Goal: Task Accomplishment & Management: Use online tool/utility

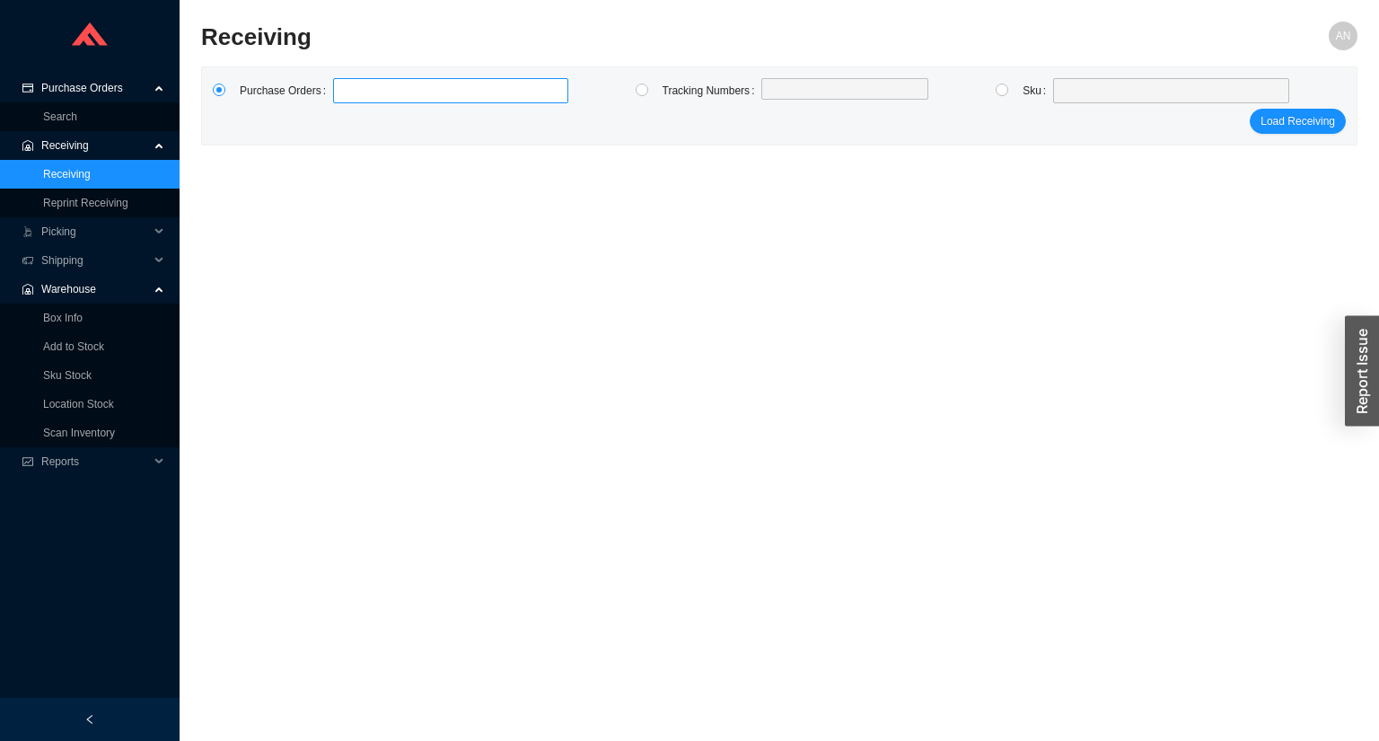
click at [338, 92] on input at bounding box center [342, 91] width 13 height 20
type input "987159"
type input "987548"
type input "987615"
click button "Load Receiving" at bounding box center [1298, 121] width 96 height 25
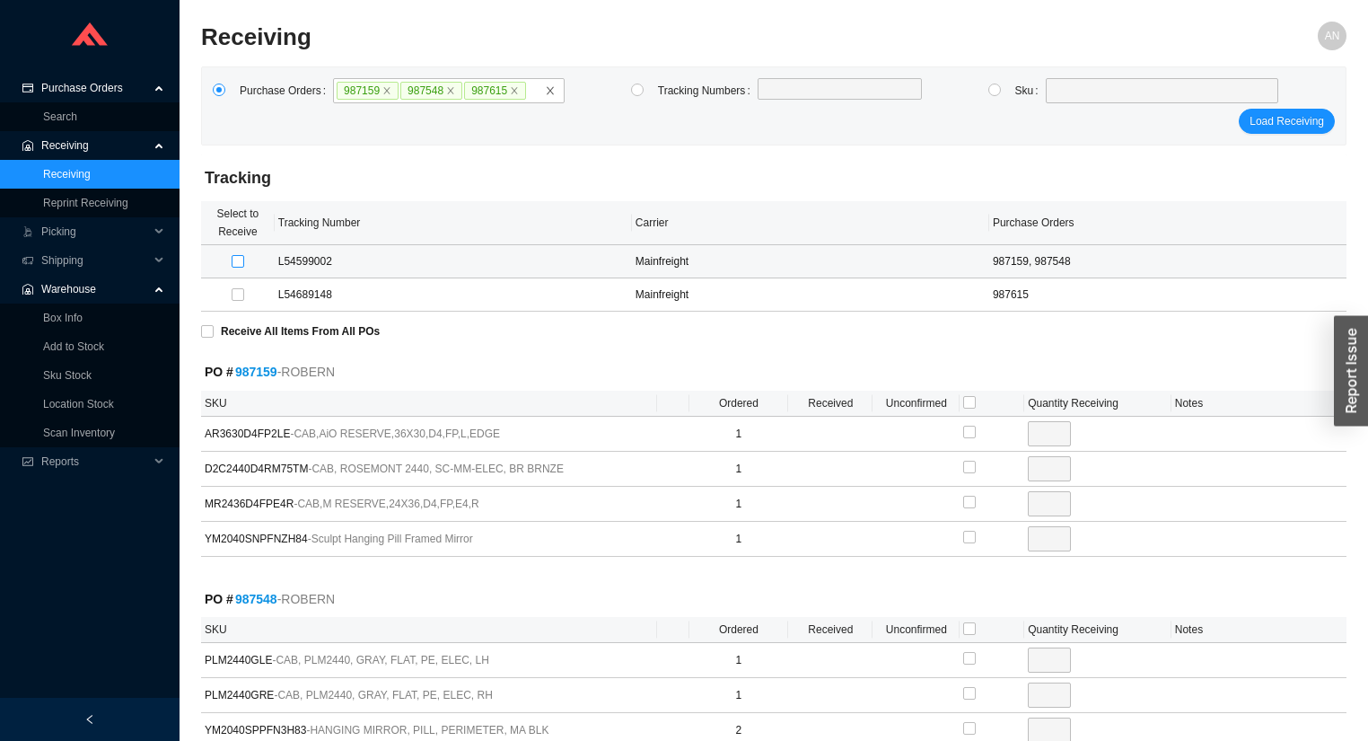
click at [241, 261] on input "checkbox" at bounding box center [238, 261] width 13 height 13
checkbox input "true"
type input "1"
checkbox input "true"
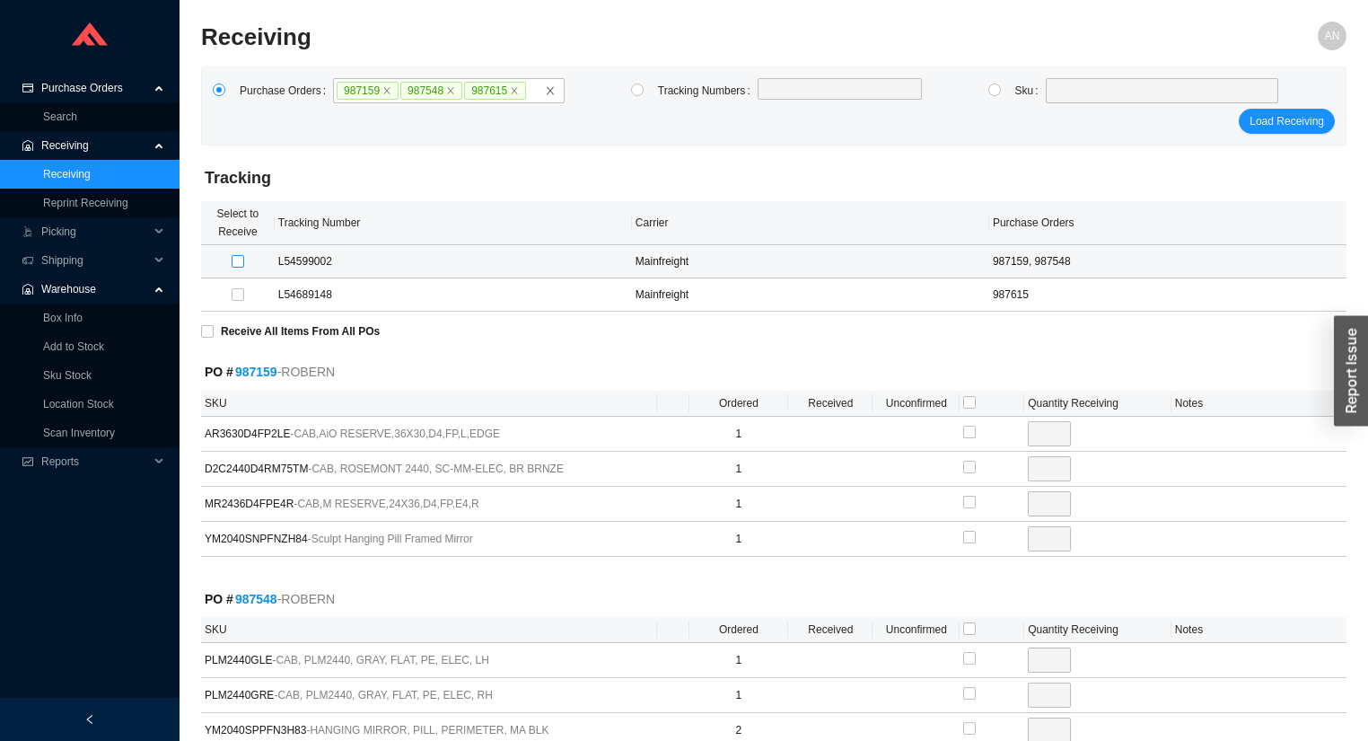
type input "1"
checkbox input "true"
type input "1"
checkbox input "true"
type input "1"
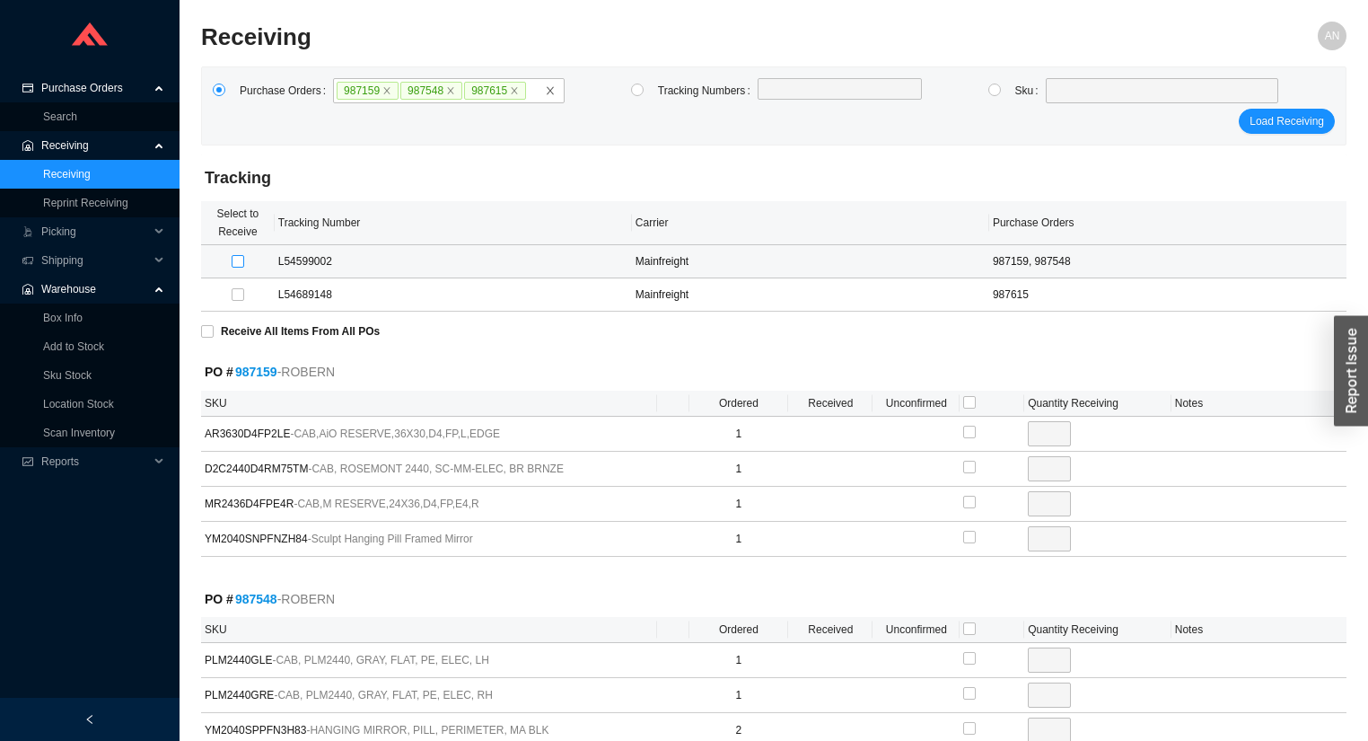
checkbox input "true"
type input "1"
checkbox input "true"
type input "2"
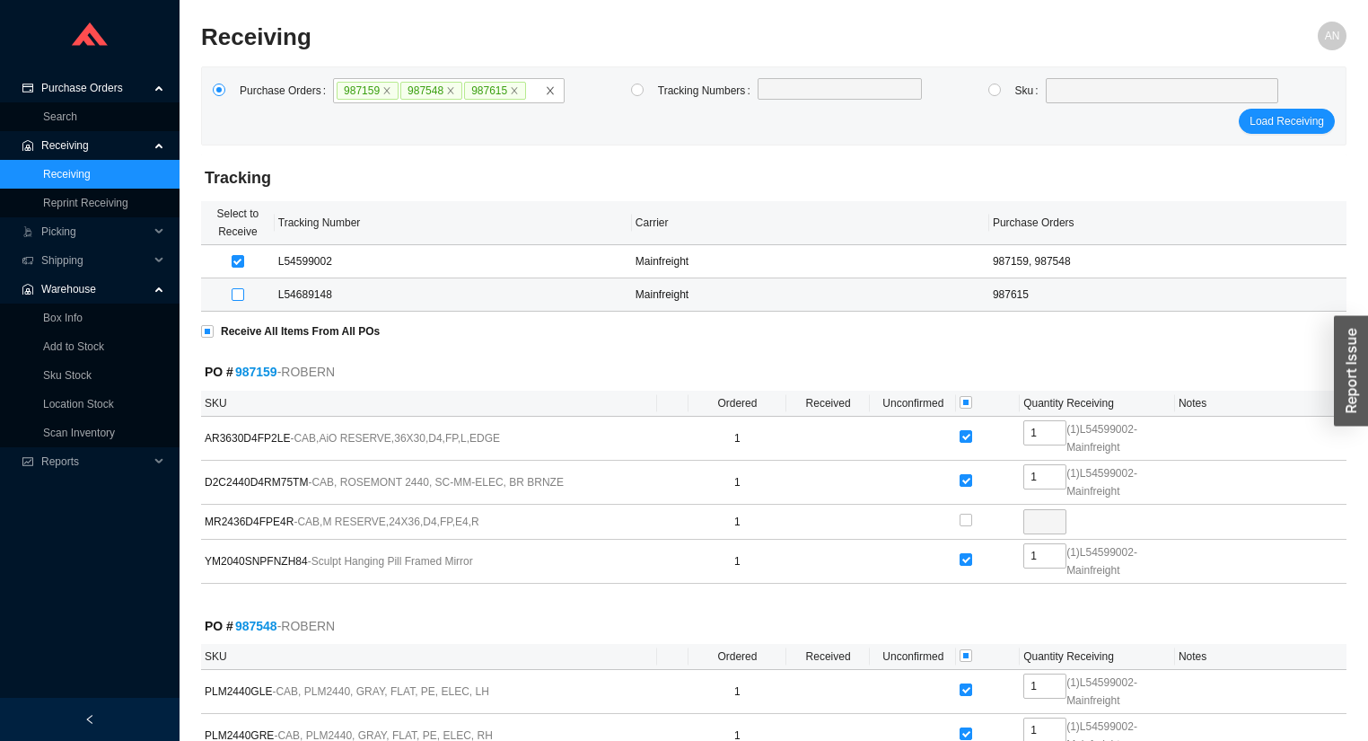
click at [239, 294] on input "checkbox" at bounding box center [238, 294] width 13 height 13
checkbox input "true"
type input "1"
checkbox input "true"
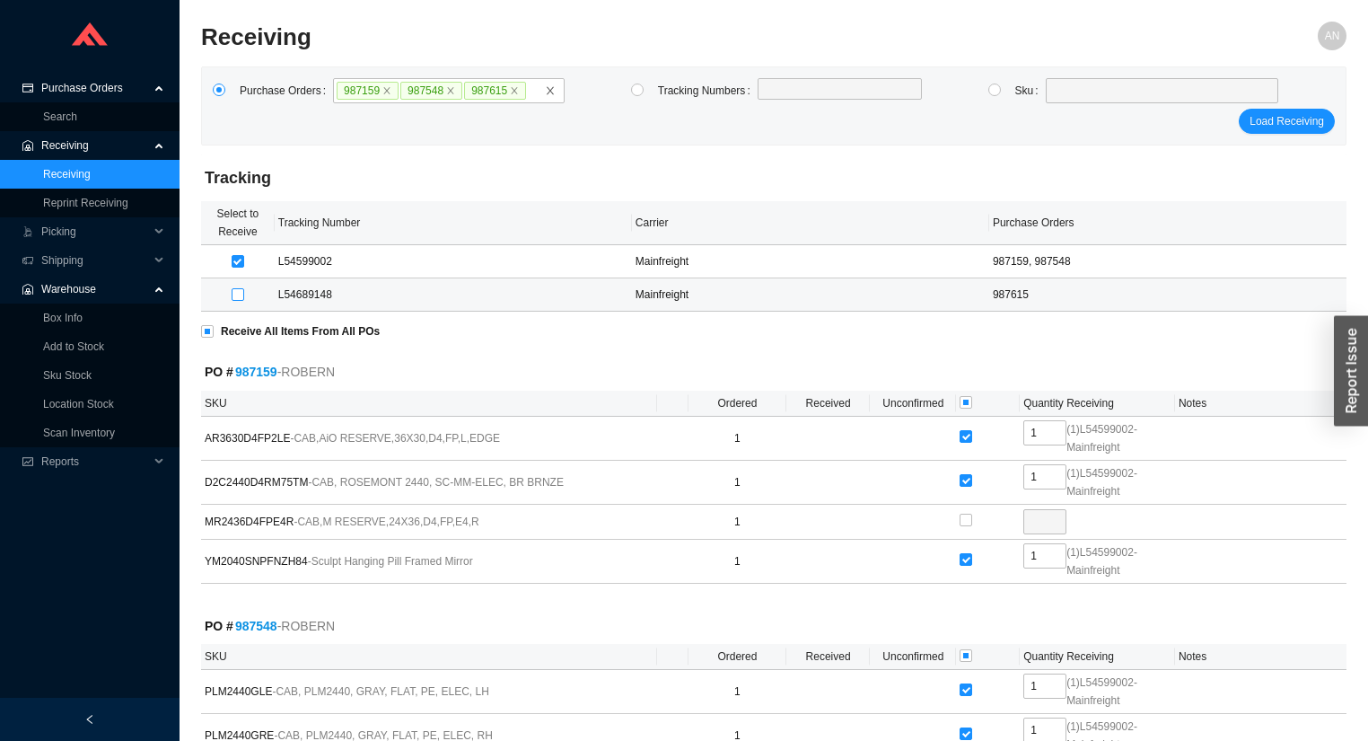
type input "16"
checkbox input "true"
type input "1"
checkbox input "true"
type input "1"
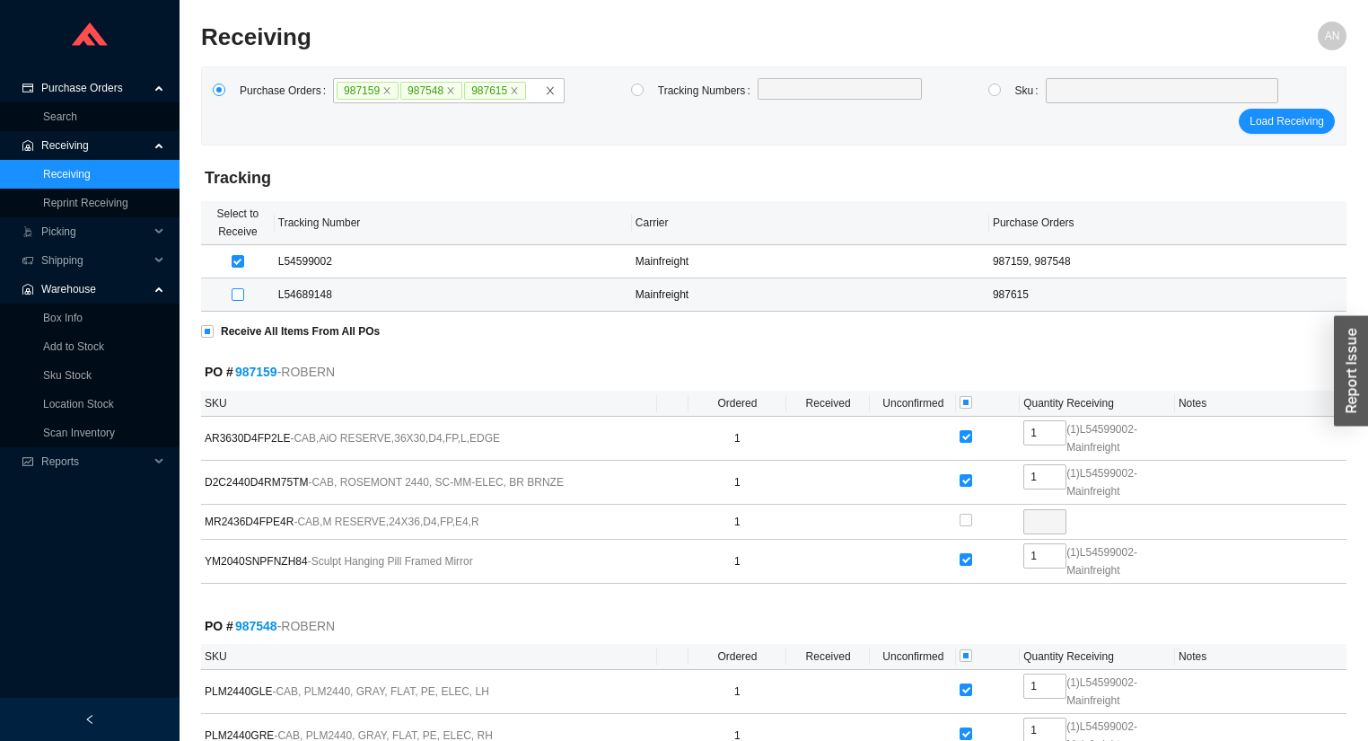
checkbox input "true"
type input "8"
checkbox input "true"
type input "8"
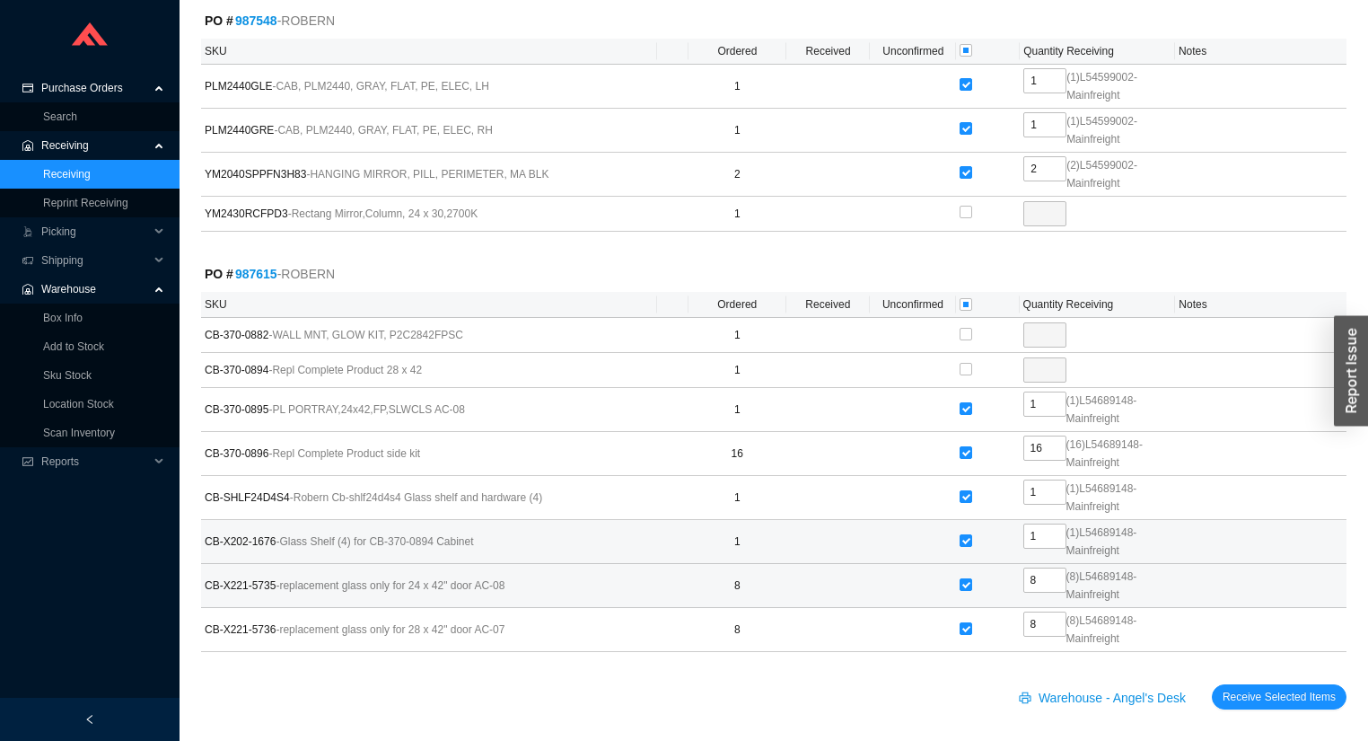
scroll to position [609, 0]
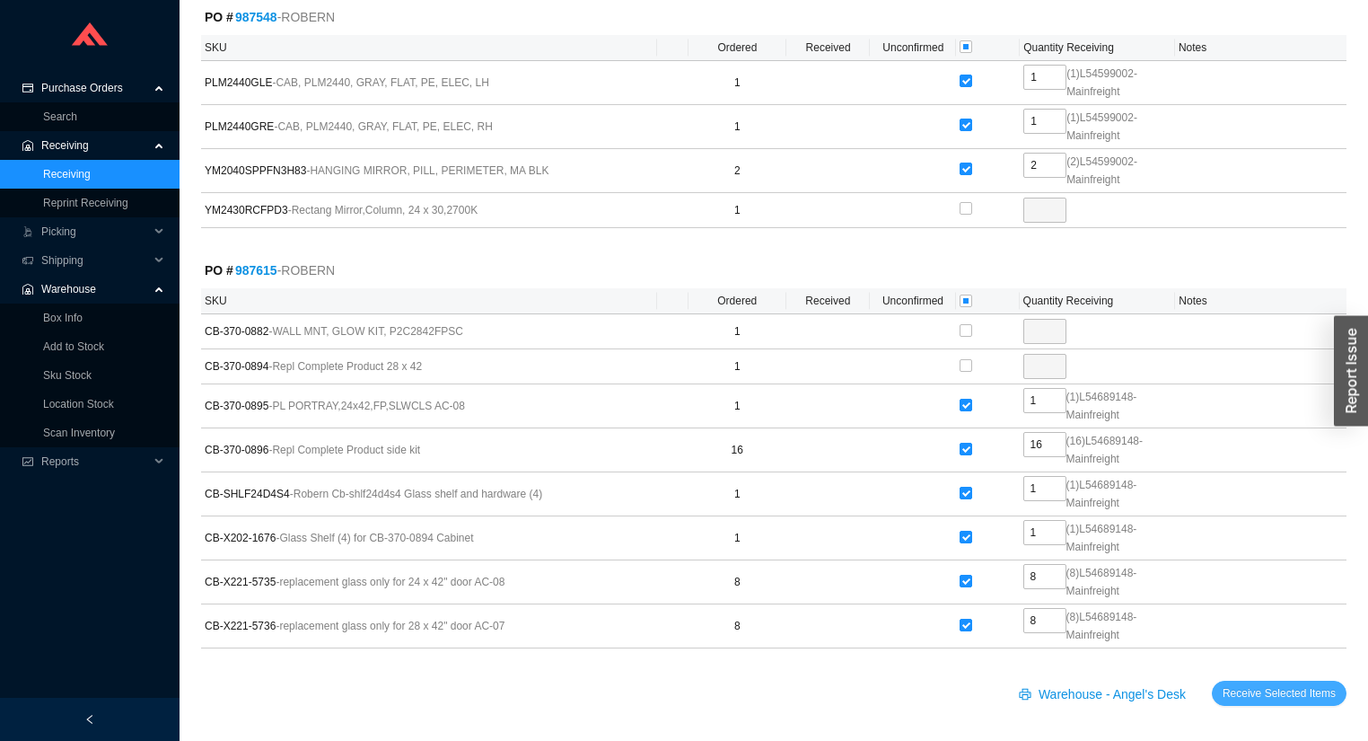
click at [1311, 689] on span "Receive Selected Items" at bounding box center [1279, 693] width 113 height 18
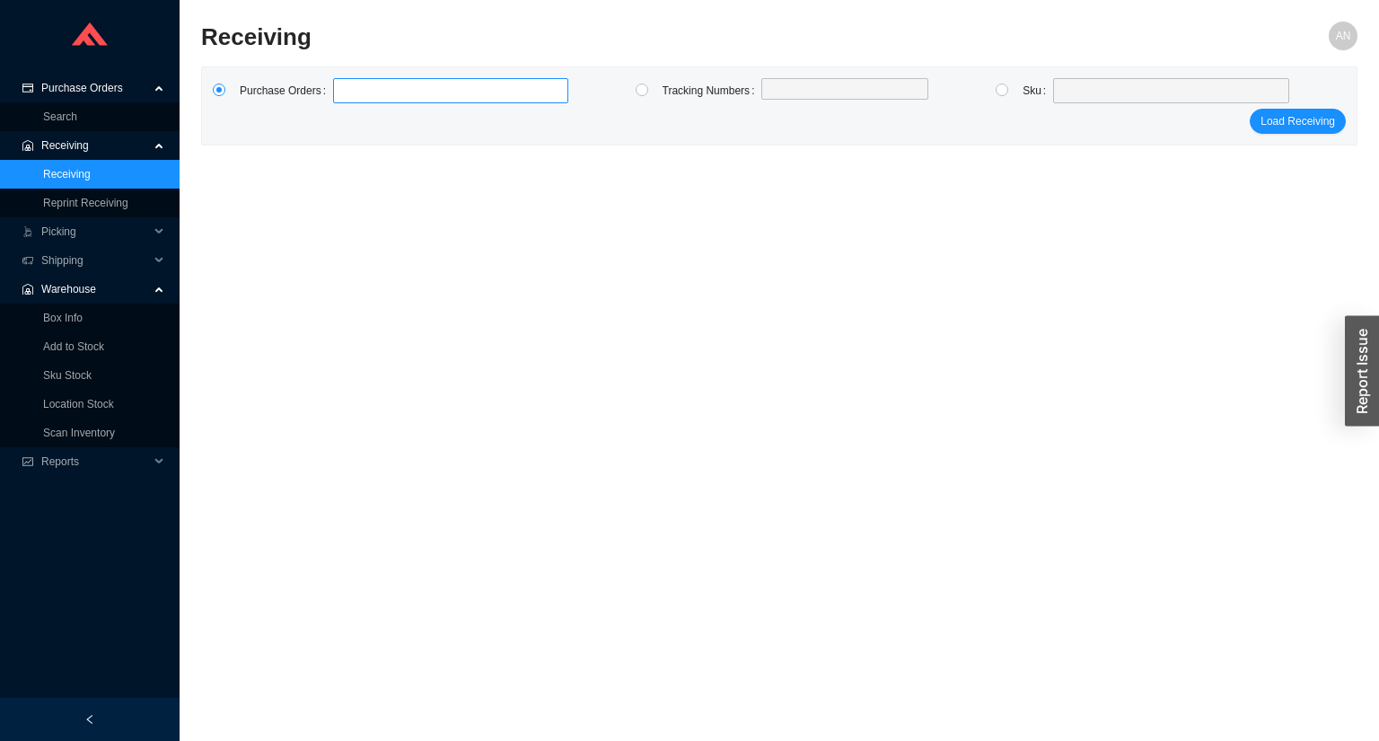
click at [344, 96] on label at bounding box center [450, 90] width 235 height 25
click at [344, 96] on input at bounding box center [342, 91] width 13 height 20
type input "987615"
click button "Load Receiving" at bounding box center [1298, 121] width 96 height 25
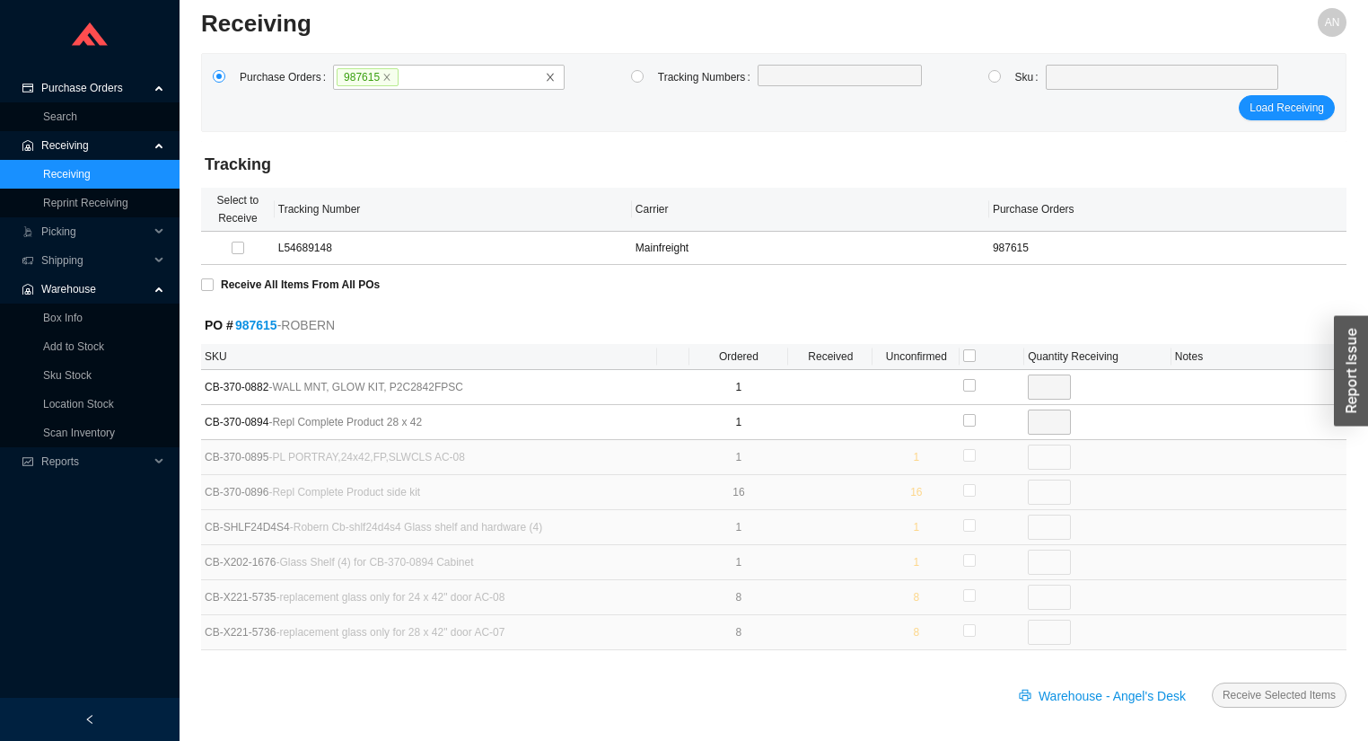
scroll to position [17, 0]
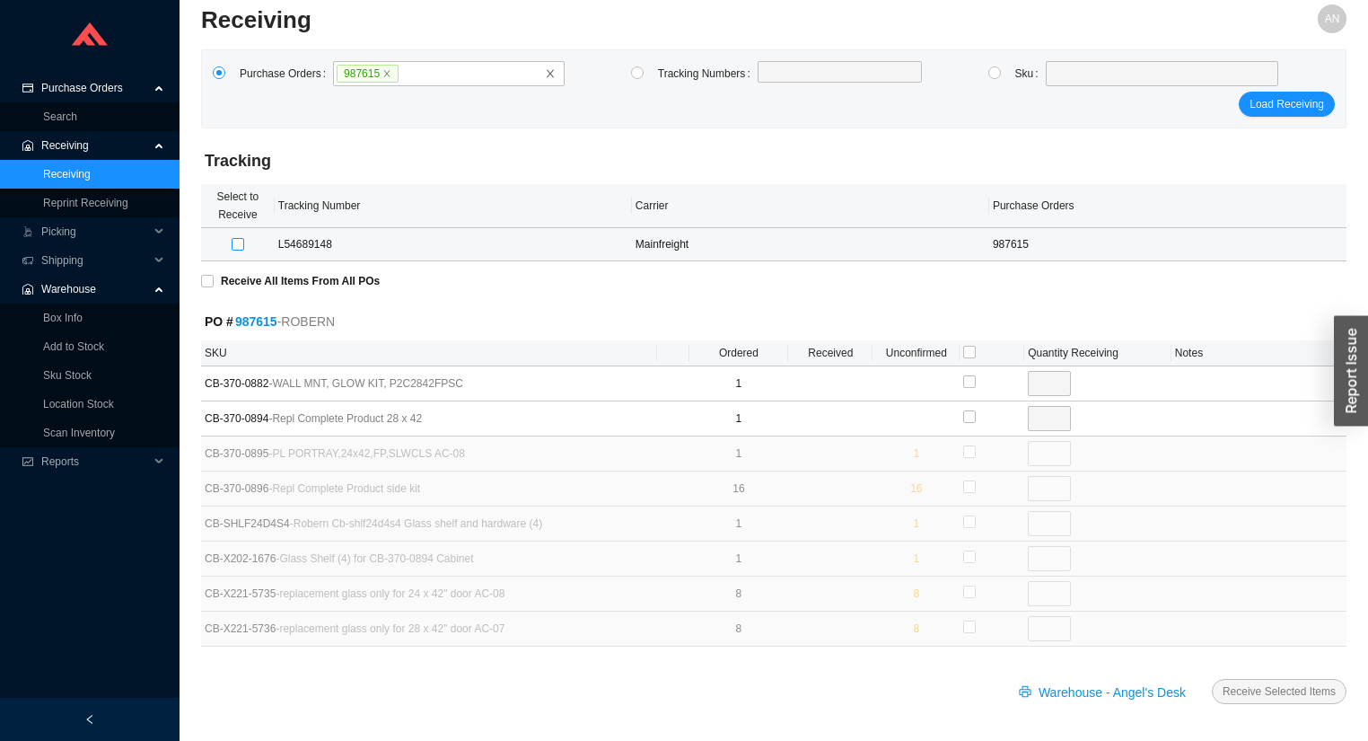
click at [235, 241] on input "checkbox" at bounding box center [238, 244] width 13 height 13
checkbox input "true"
type input "0"
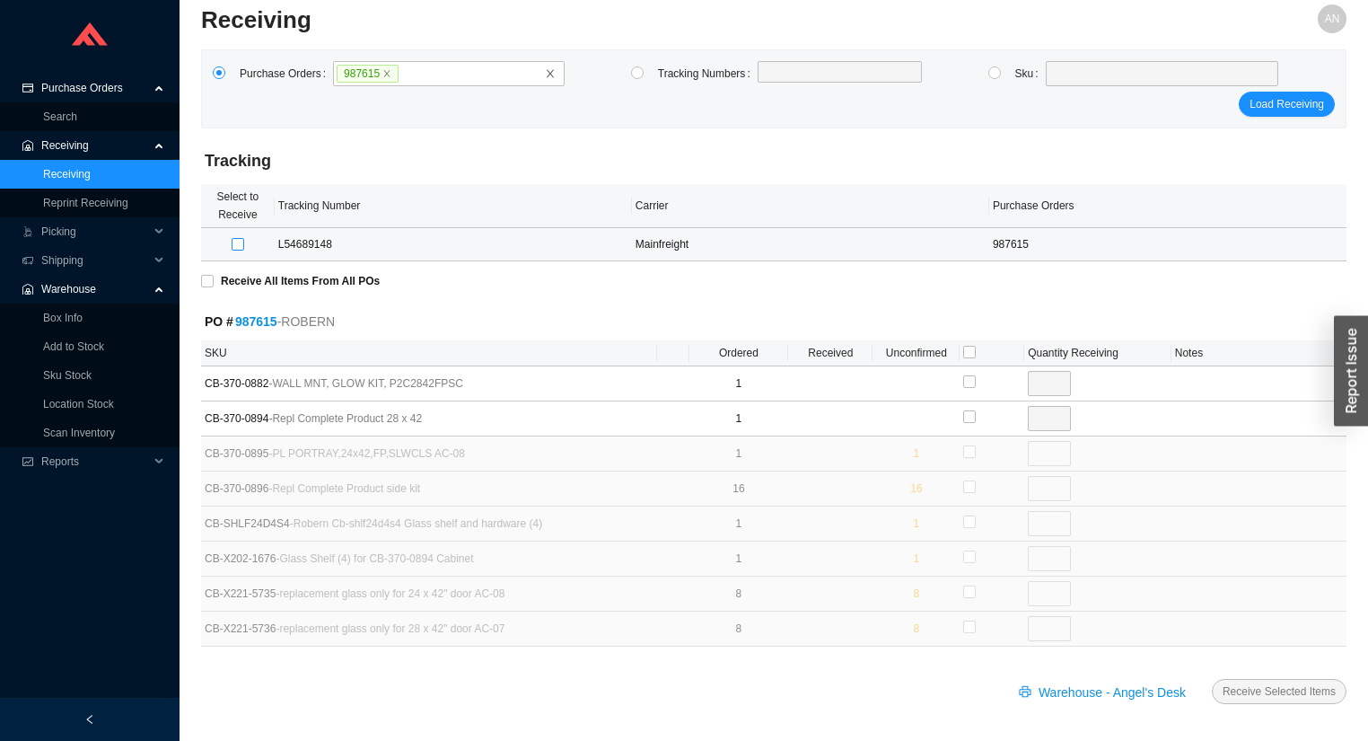
type input "0"
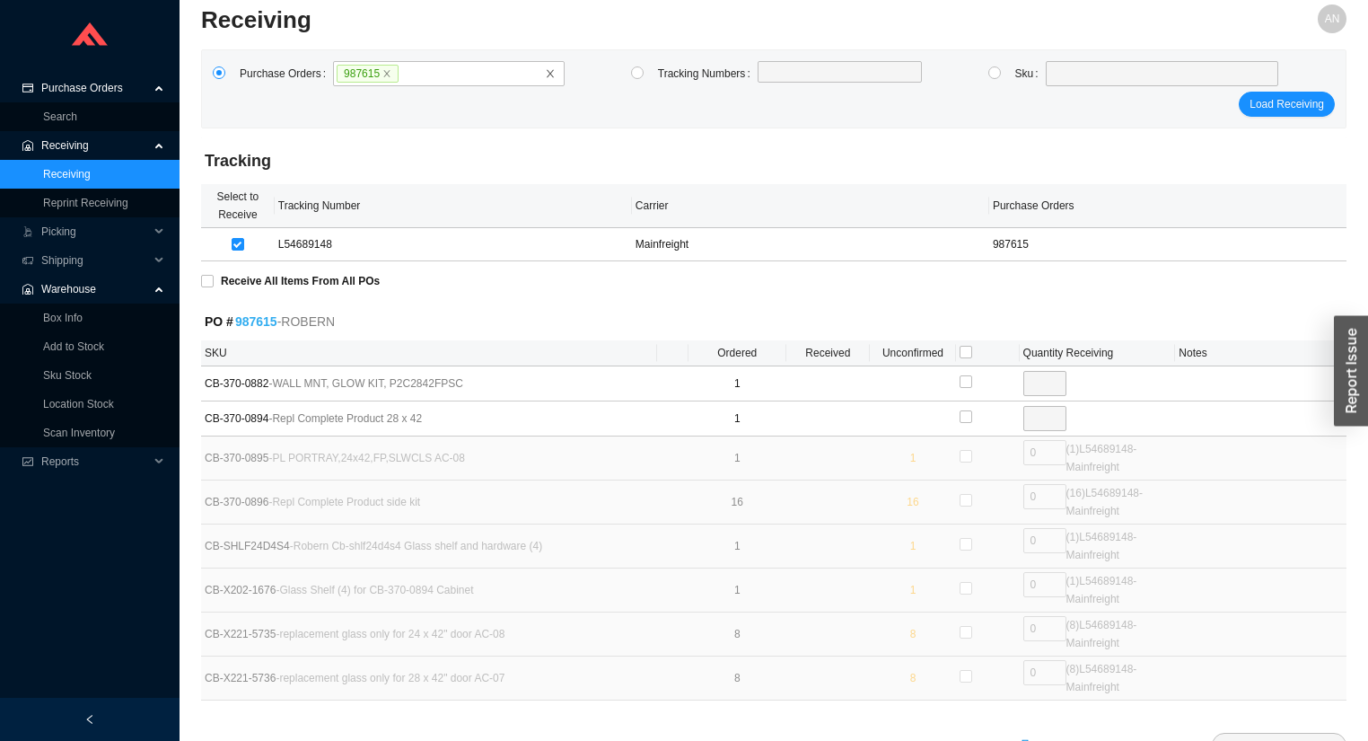
click at [259, 318] on link "987615" at bounding box center [256, 321] width 42 height 14
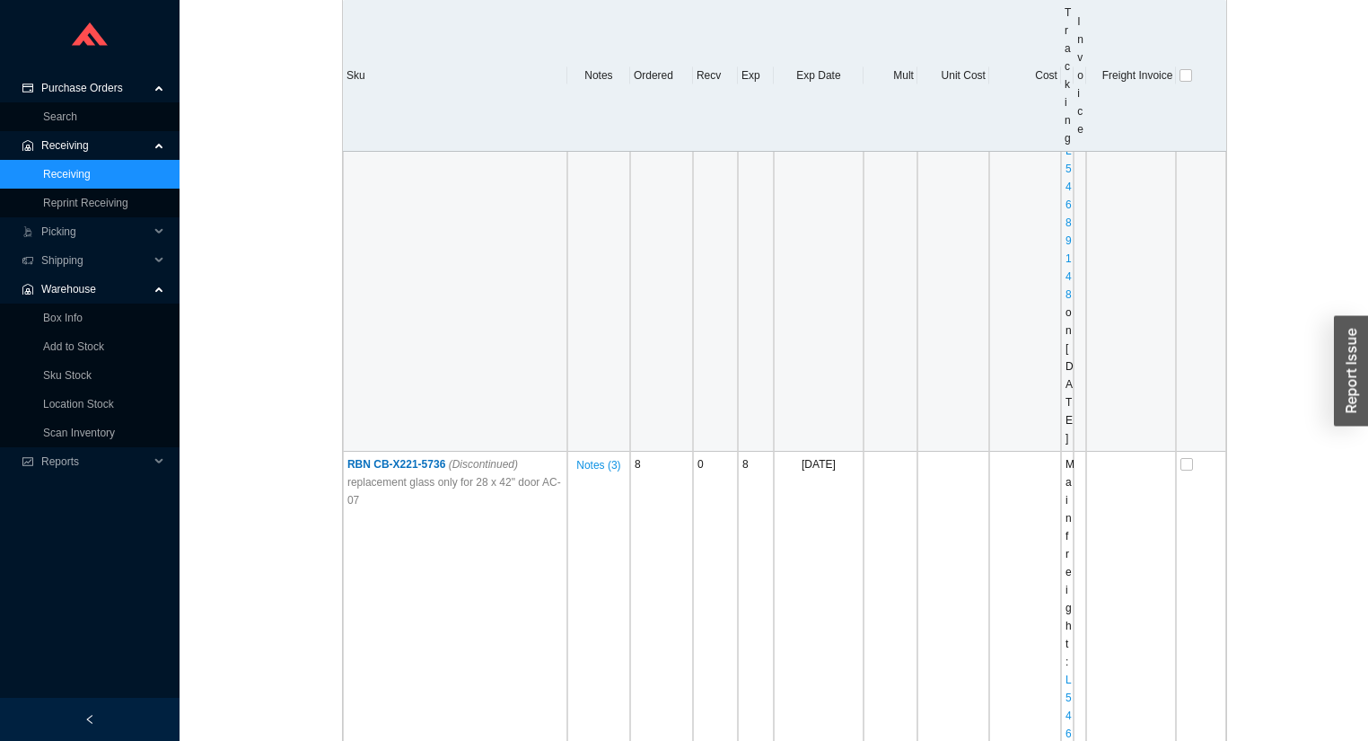
scroll to position [2873, 0]
click at [1066, 299] on link "L54689148" at bounding box center [1069, 221] width 6 height 156
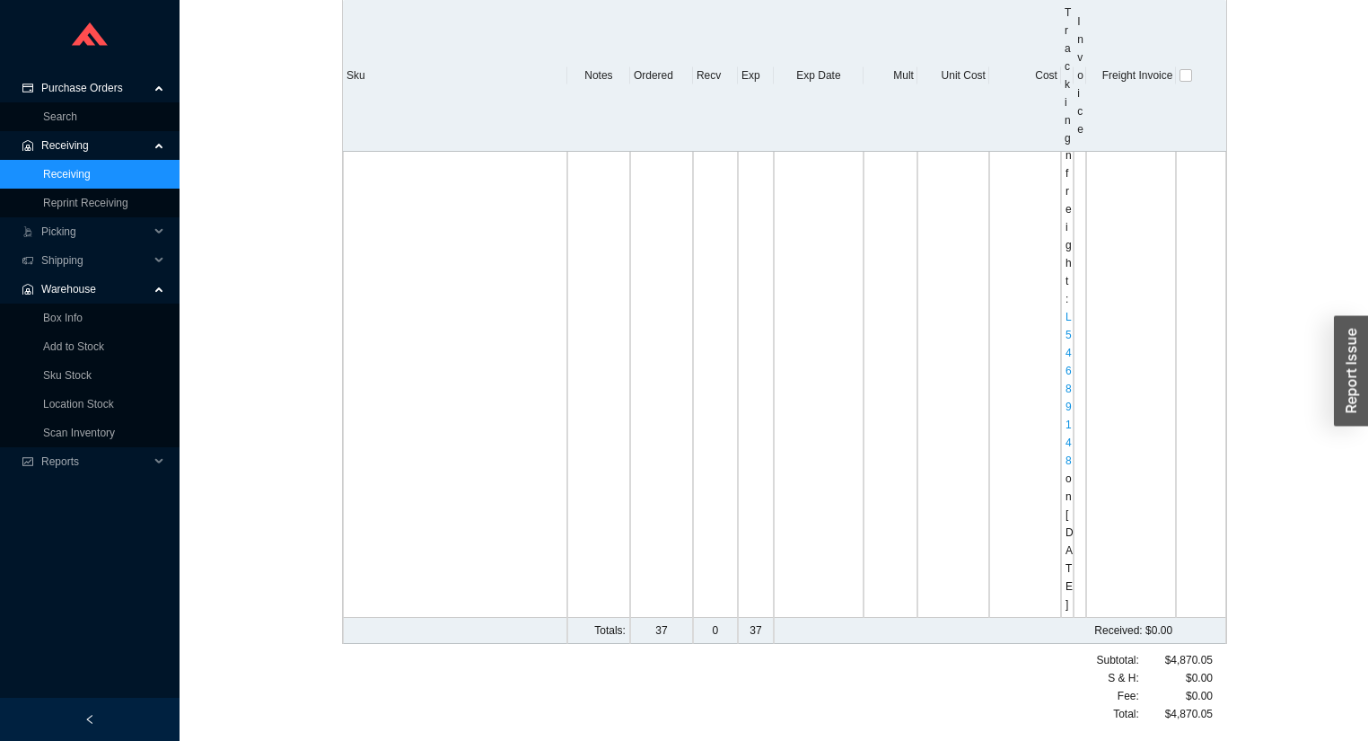
scroll to position [3375, 0]
click at [76, 142] on span "Receiving" at bounding box center [95, 145] width 108 height 29
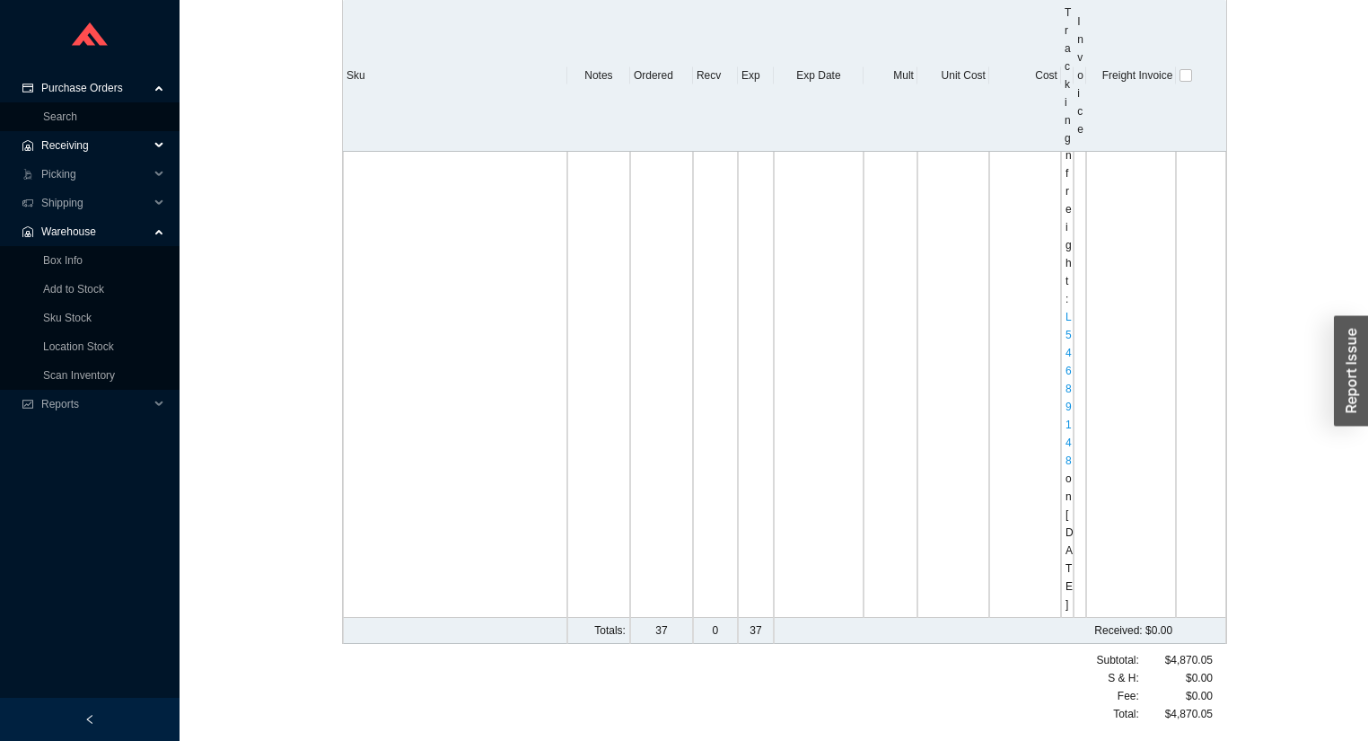
click at [72, 147] on span "Receiving" at bounding box center [95, 145] width 108 height 29
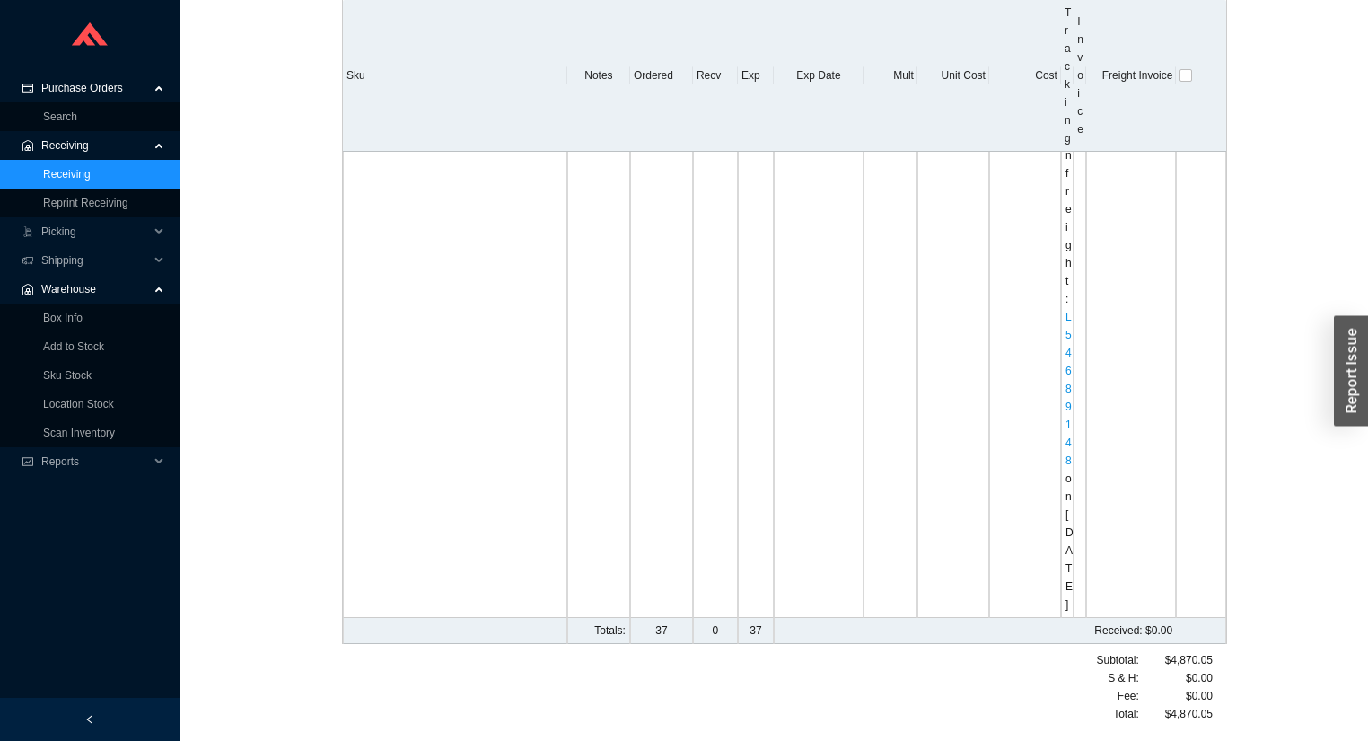
click at [68, 172] on link "Receiving" at bounding box center [67, 174] width 48 height 13
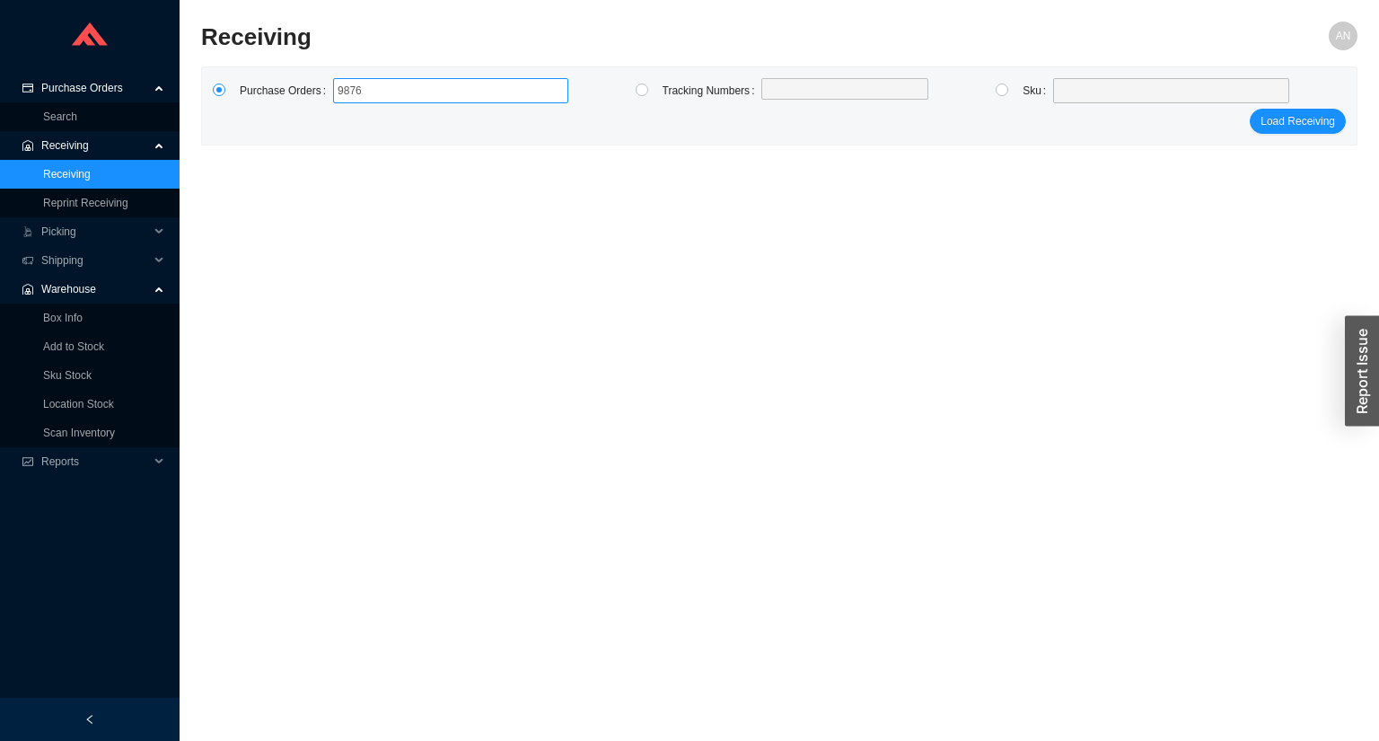
type input "987615"
click button "Load Receiving" at bounding box center [1298, 121] width 96 height 25
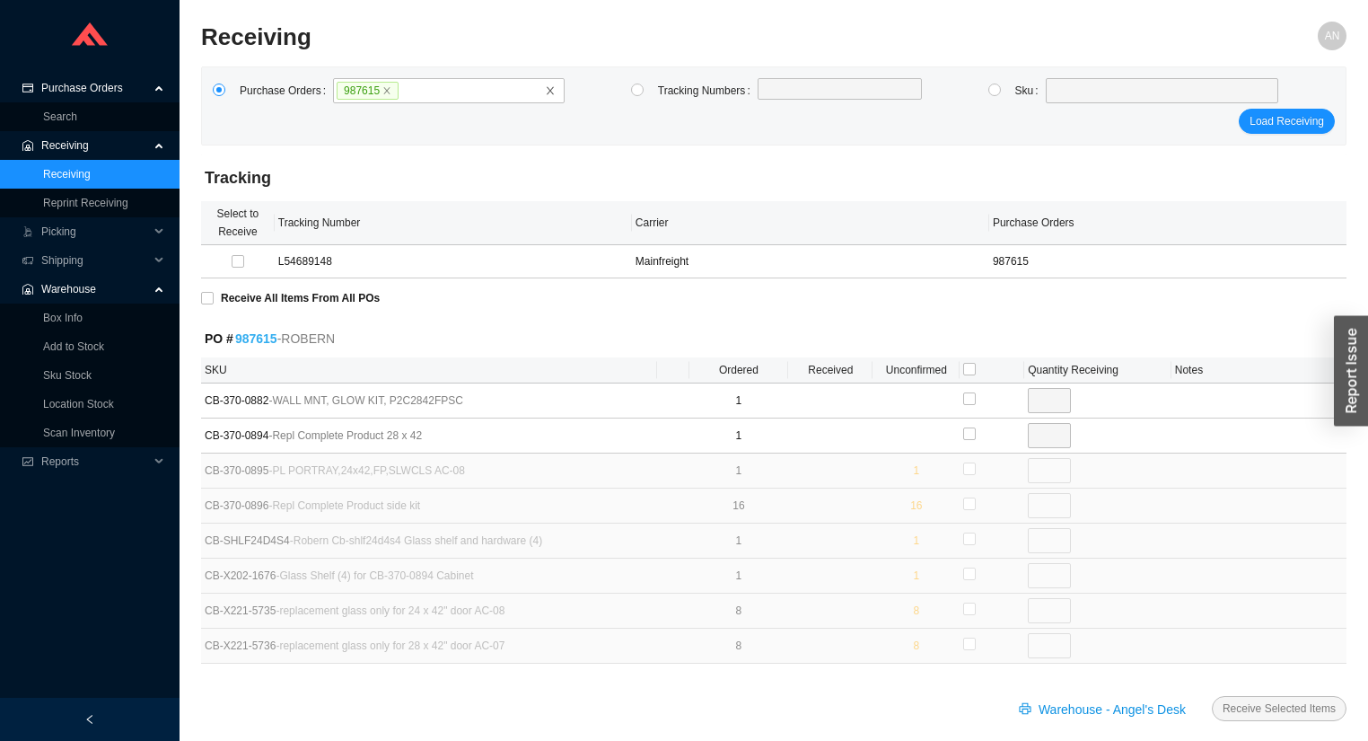
click at [258, 338] on link "987615" at bounding box center [256, 338] width 42 height 14
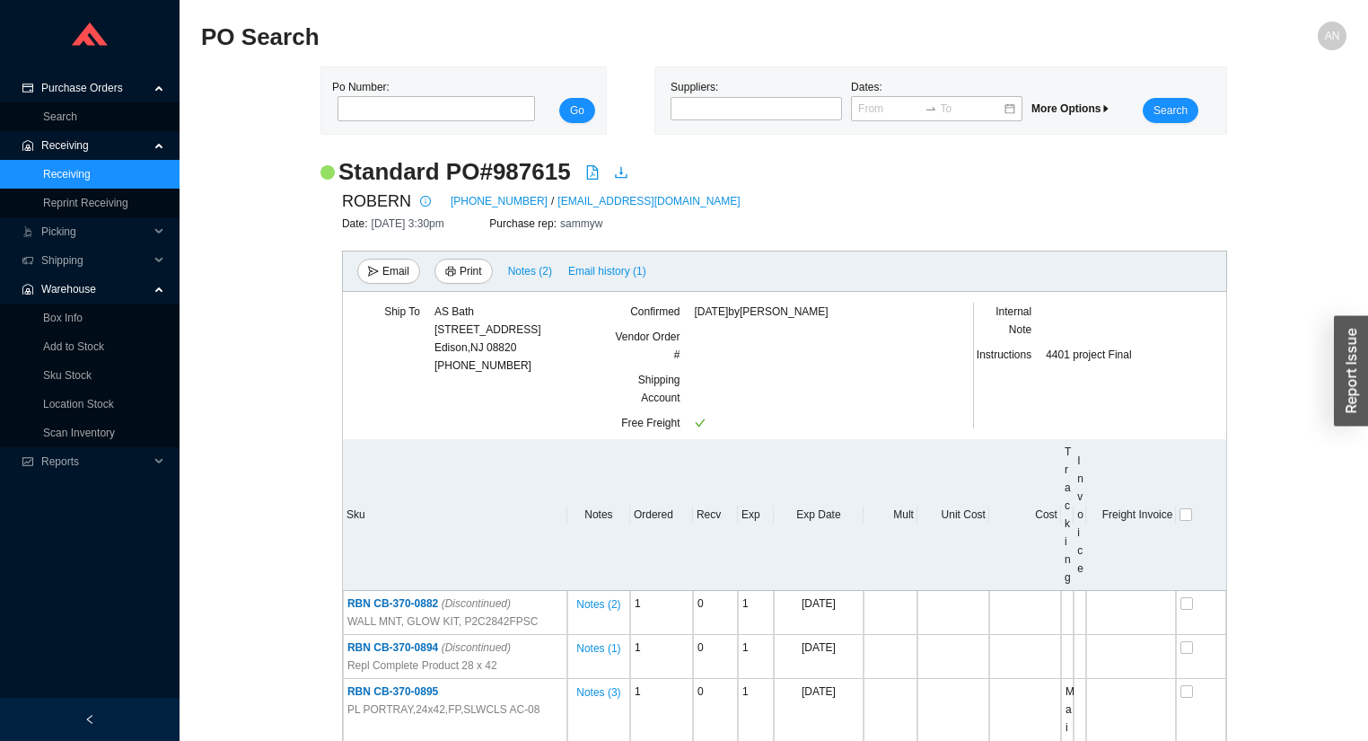
click at [72, 172] on link "Receiving" at bounding box center [67, 174] width 48 height 13
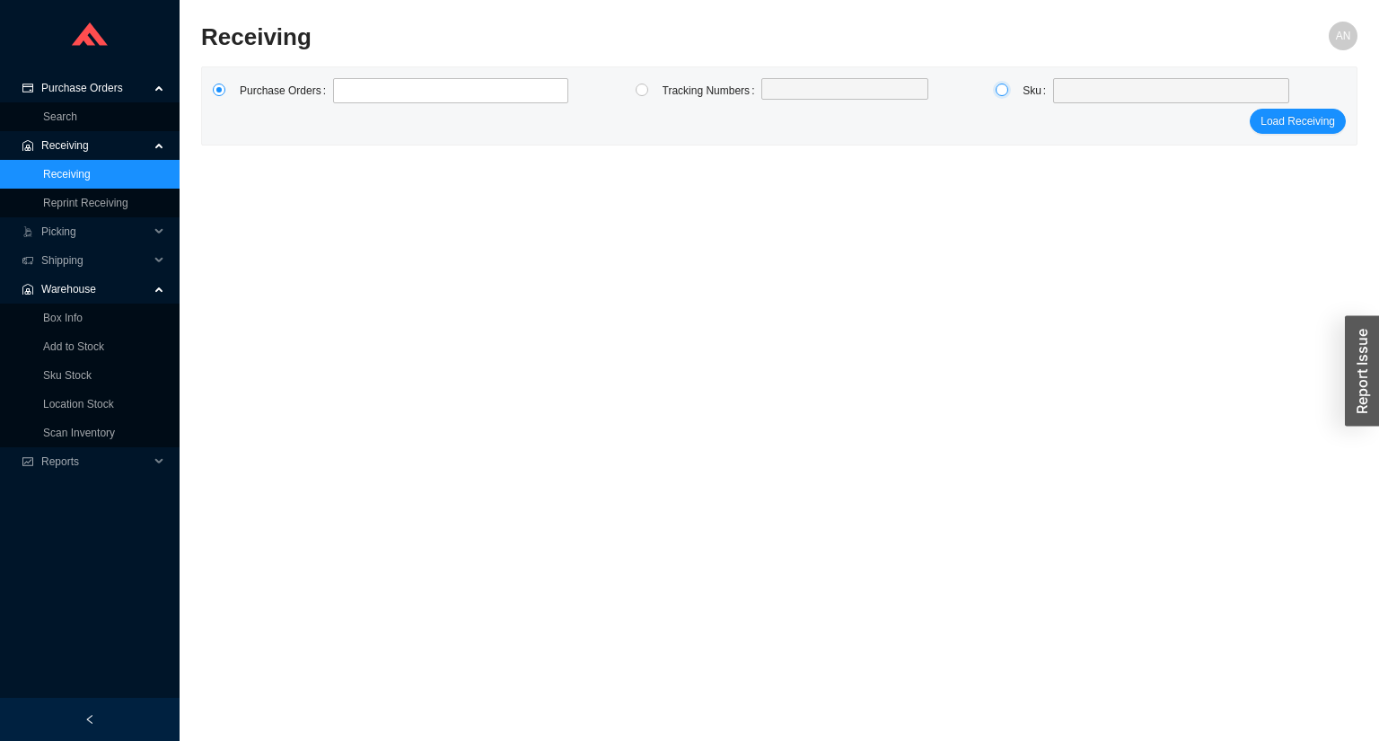
drag, startPoint x: 1003, startPoint y: 90, endPoint x: 1020, endPoint y: 92, distance: 17.1
click at [1003, 90] on input "radio" at bounding box center [1002, 89] width 13 height 13
radio input "true"
click at [1069, 98] on span at bounding box center [1171, 90] width 222 height 23
click at [1069, 93] on input "CBX2111322" at bounding box center [1171, 90] width 222 height 23
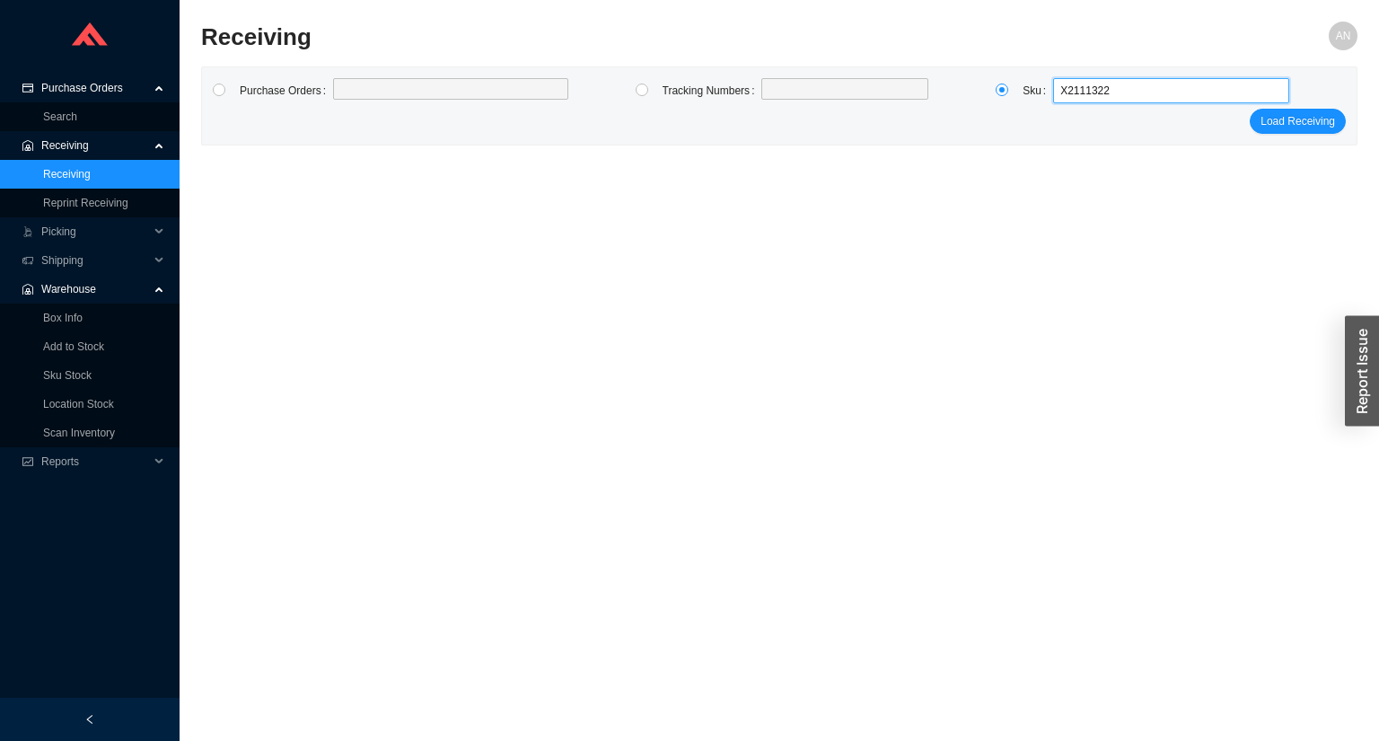
click at [1122, 83] on input "X2111322" at bounding box center [1171, 90] width 222 height 23
type input "X"
click at [215, 90] on input "radio" at bounding box center [219, 89] width 13 height 13
radio input "true"
click at [376, 96] on label at bounding box center [450, 90] width 235 height 25
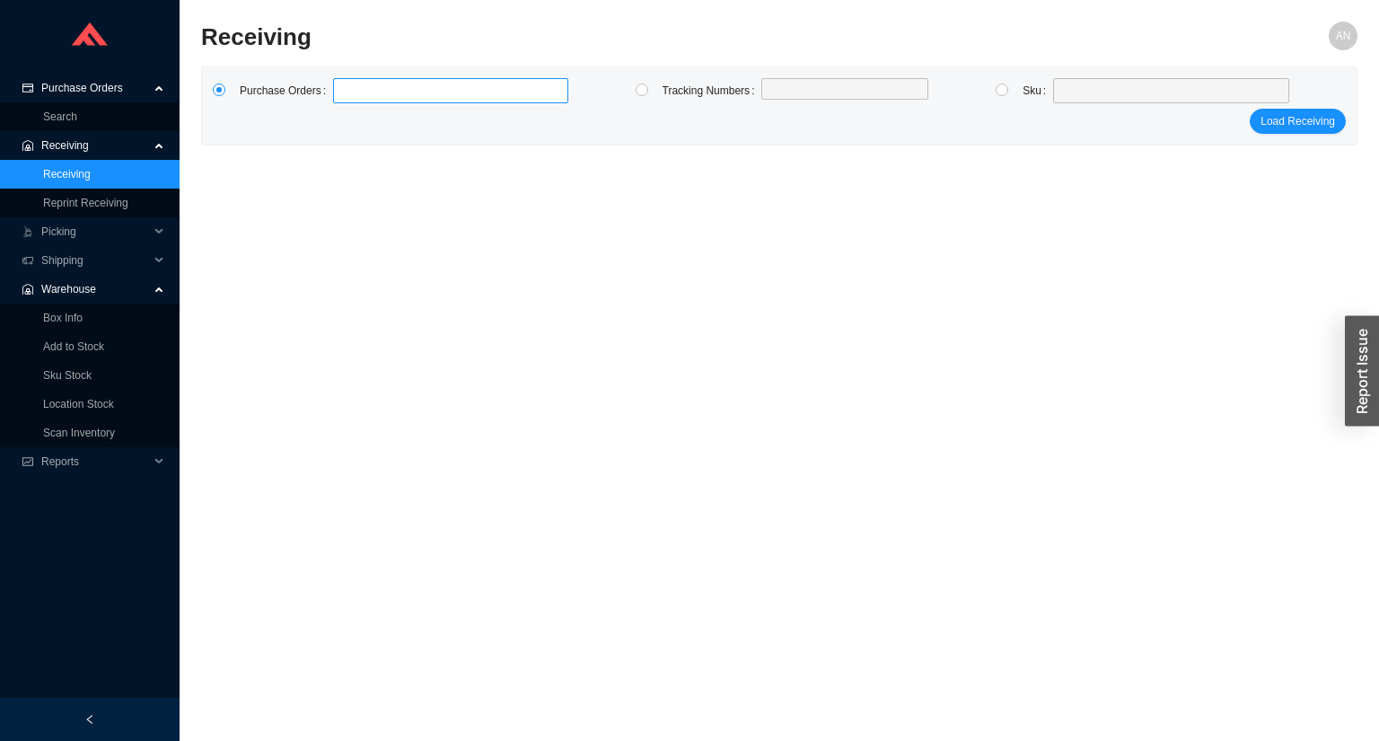
click at [348, 96] on input at bounding box center [342, 91] width 13 height 20
type input "987548"
click button "Load Receiving" at bounding box center [1298, 121] width 96 height 25
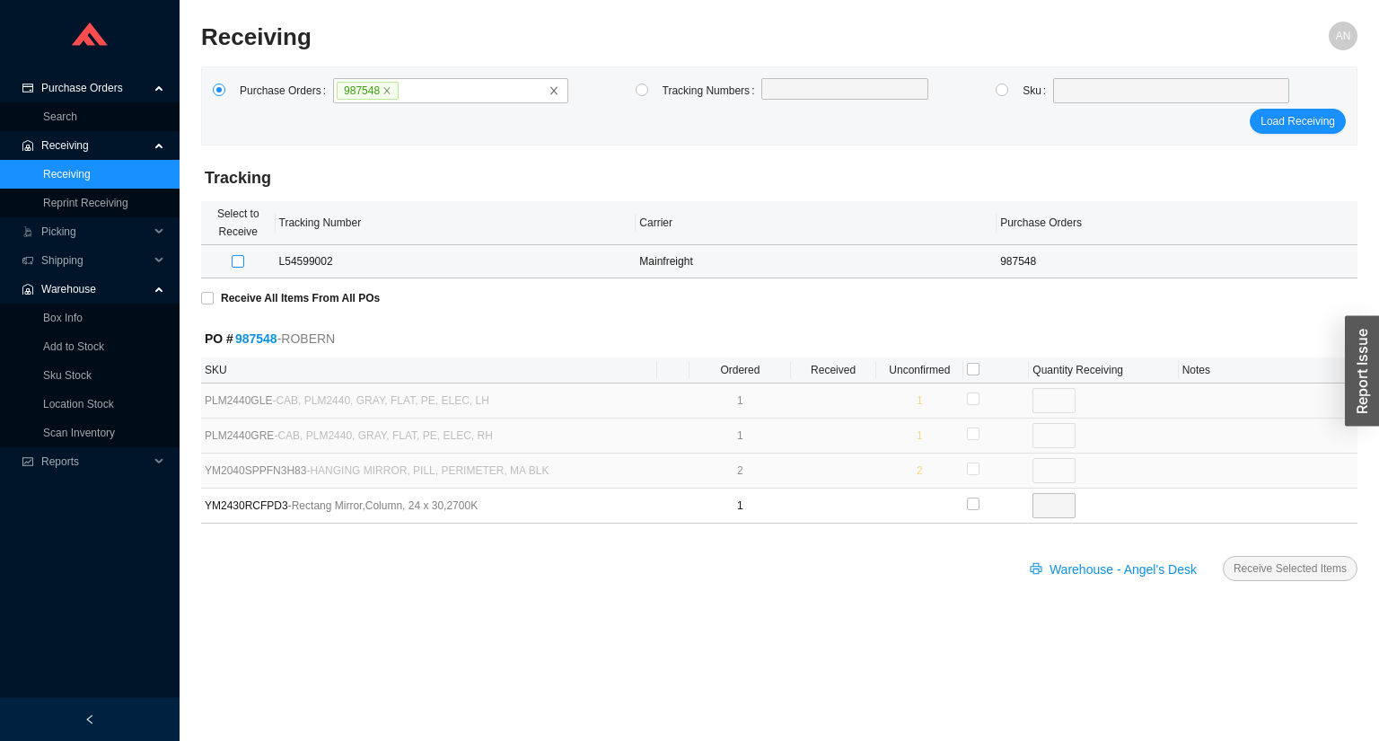
click at [241, 262] on input "checkbox" at bounding box center [238, 261] width 13 height 13
checkbox input "true"
type input "0"
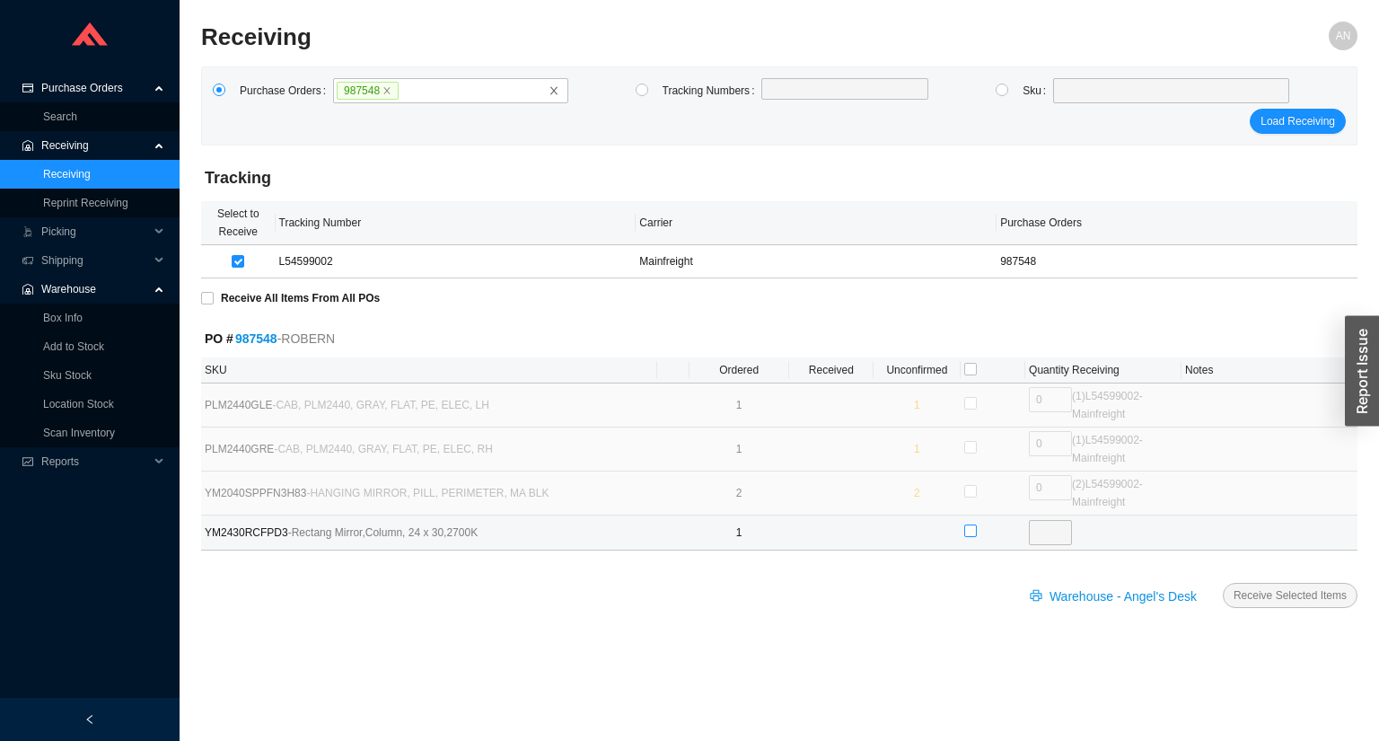
click at [969, 530] on input "checkbox" at bounding box center [970, 530] width 13 height 13
checkbox input "true"
type input "1"
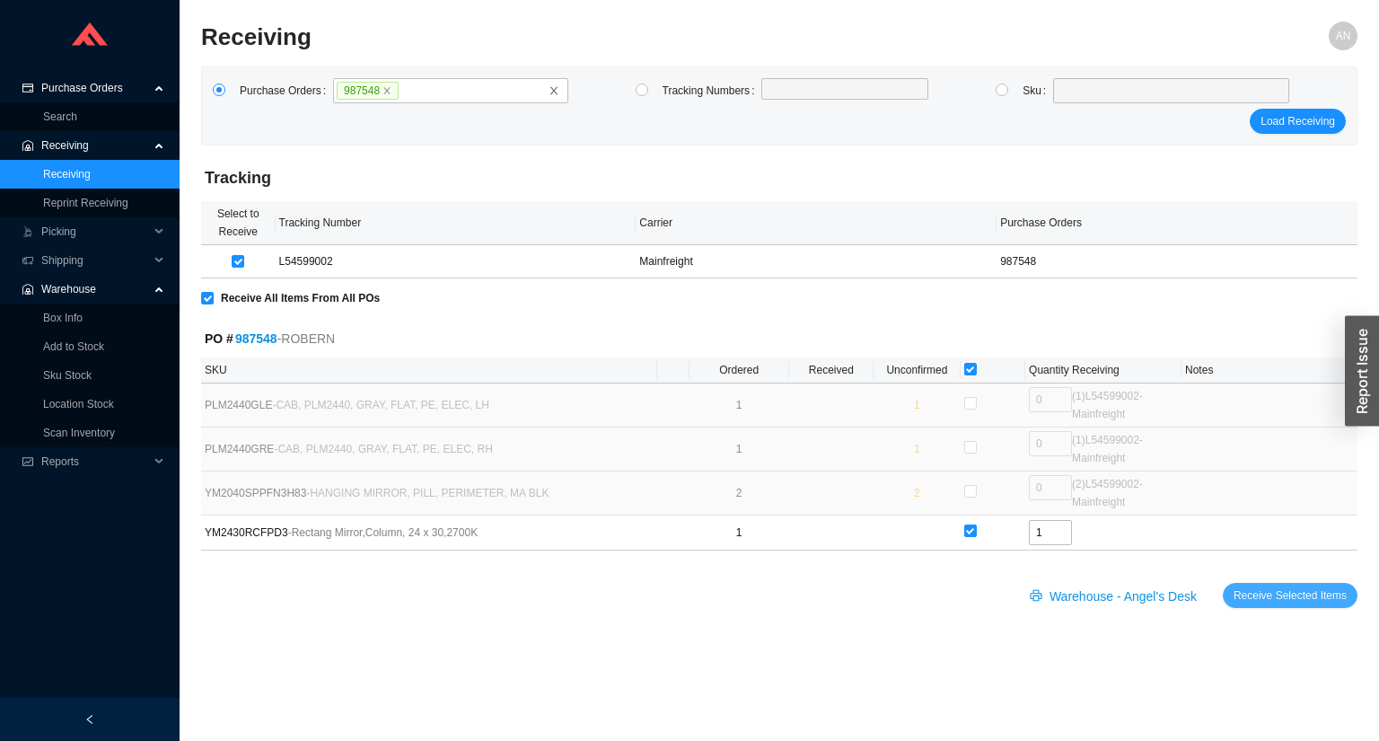
click at [1273, 592] on span "Receive Selected Items" at bounding box center [1289, 595] width 113 height 18
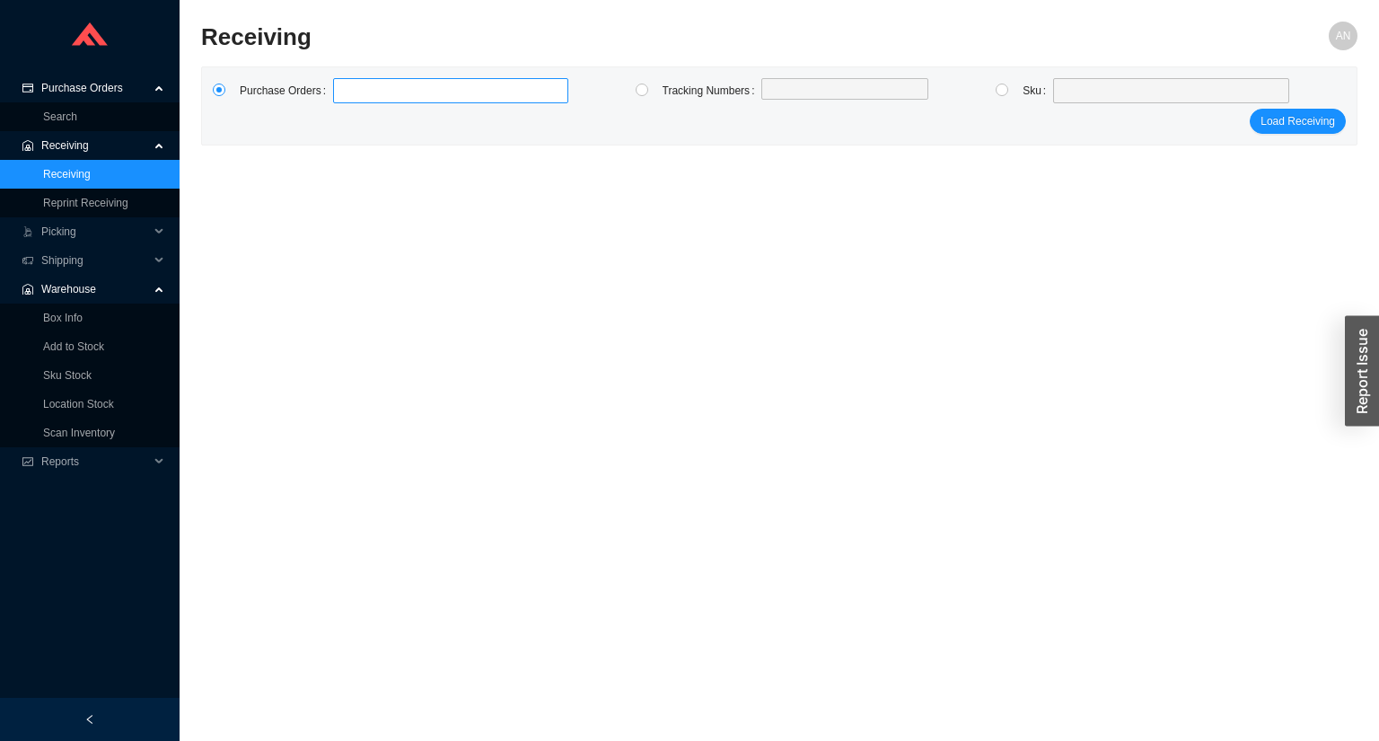
click at [356, 88] on label at bounding box center [450, 90] width 235 height 25
click at [348, 88] on input at bounding box center [342, 91] width 13 height 20
type input "987615"
click button "Load Receiving" at bounding box center [1298, 121] width 96 height 25
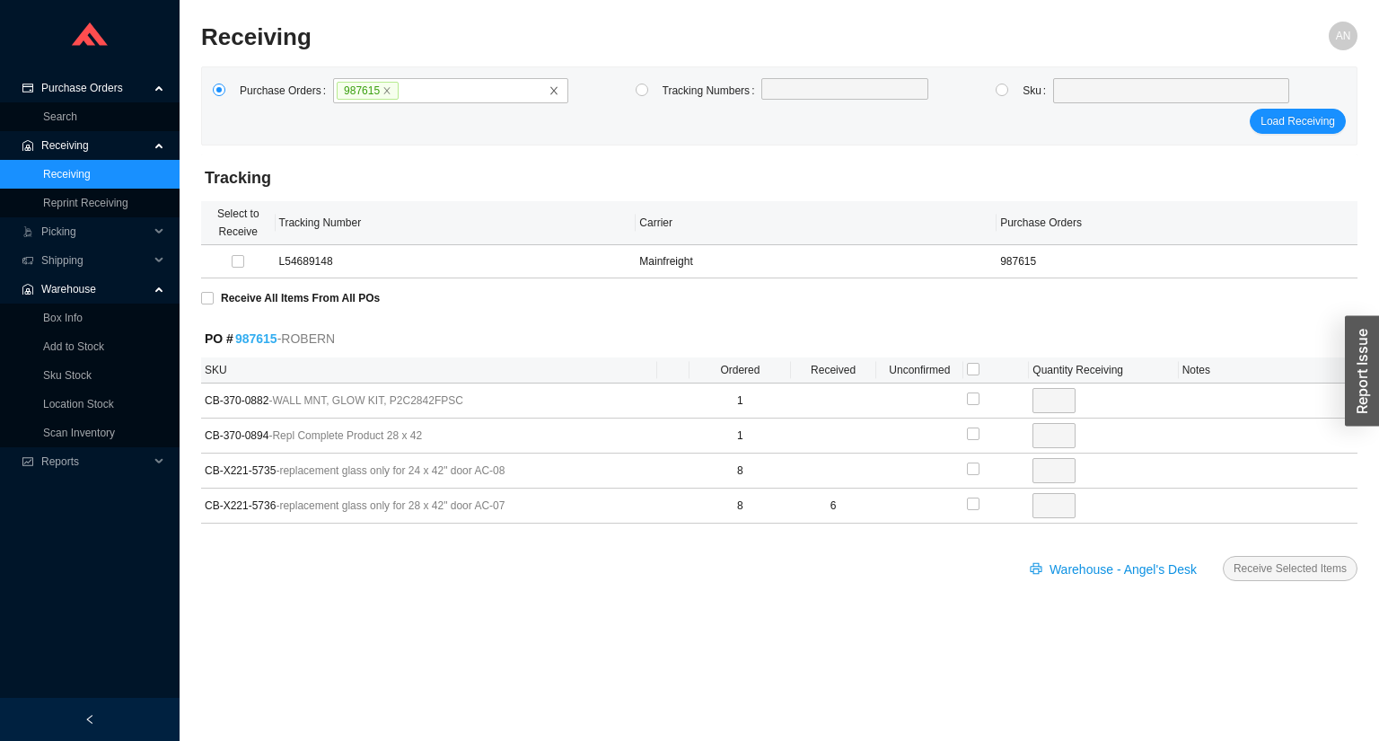
click at [251, 338] on link "987615" at bounding box center [256, 338] width 42 height 14
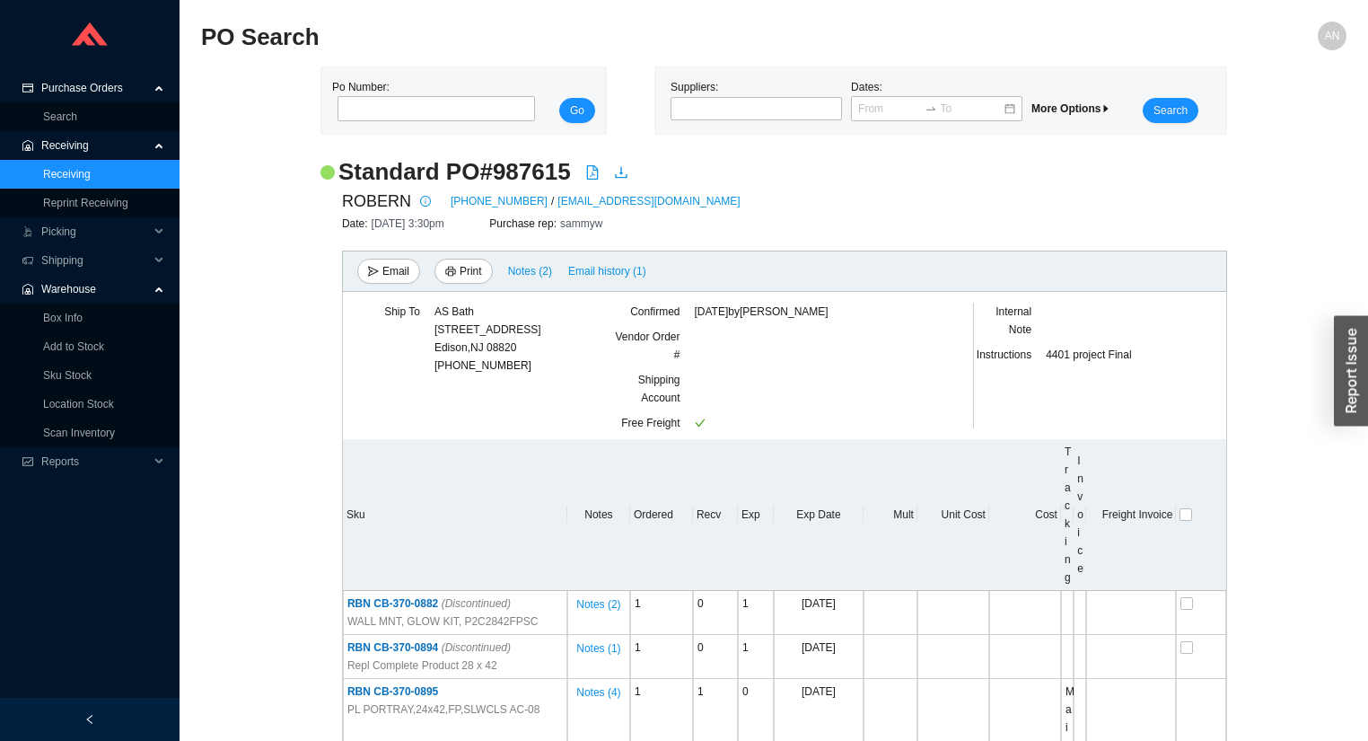
click at [76, 176] on link "Receiving" at bounding box center [67, 174] width 48 height 13
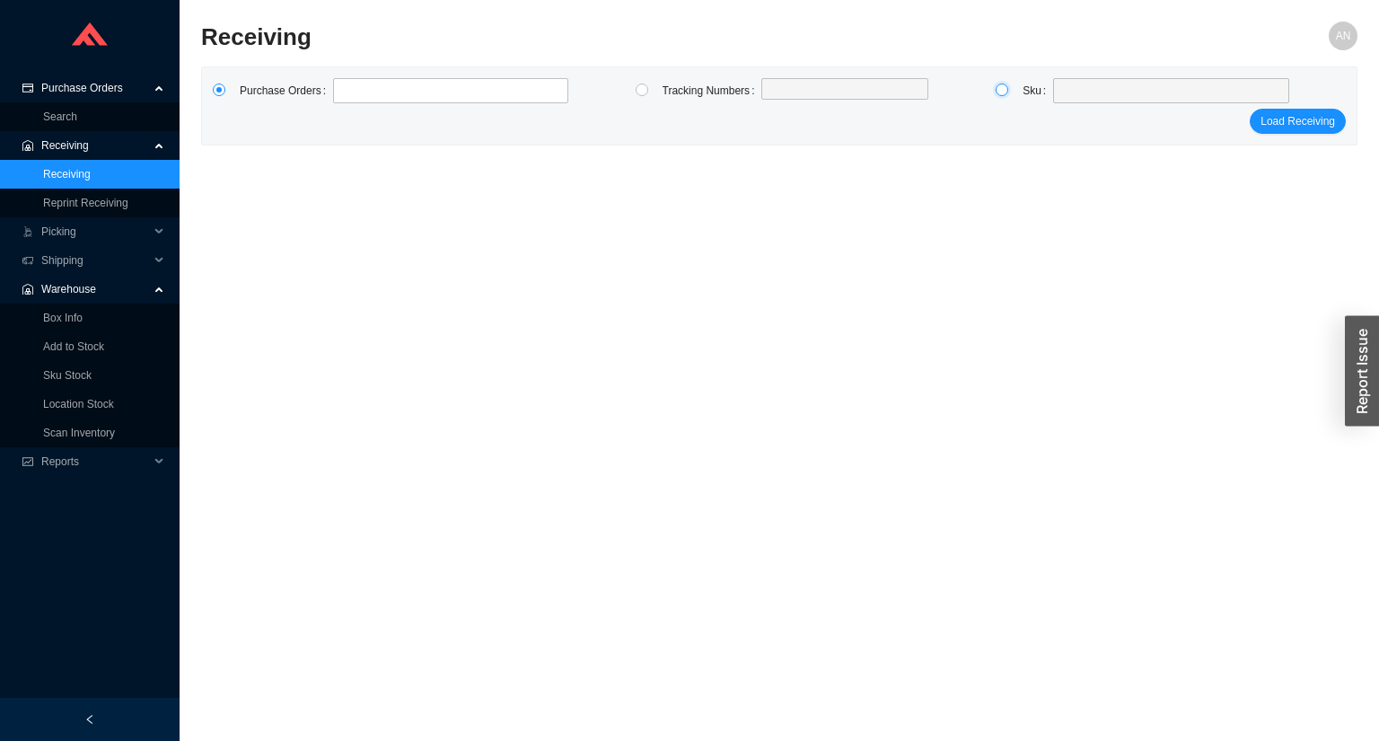
click at [998, 86] on input "radio" at bounding box center [1002, 89] width 13 height 13
radio input "true"
click at [1053, 89] on div at bounding box center [1171, 90] width 236 height 25
type input "X"
type input "CBX211-1322"
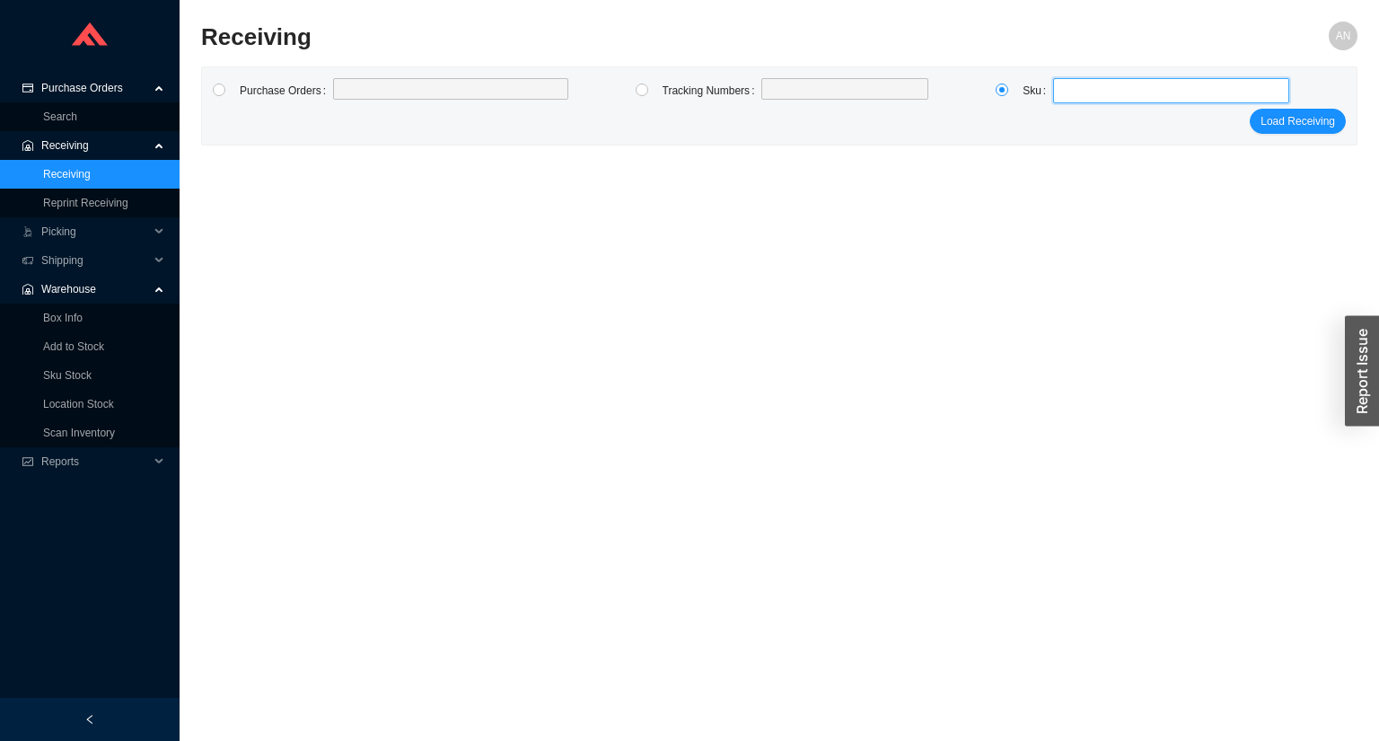
click at [1135, 102] on div at bounding box center [1171, 90] width 236 height 25
click at [409, 82] on label at bounding box center [450, 89] width 235 height 22
click at [217, 93] on input "radio" at bounding box center [219, 89] width 13 height 13
radio input "true"
type input "988048"
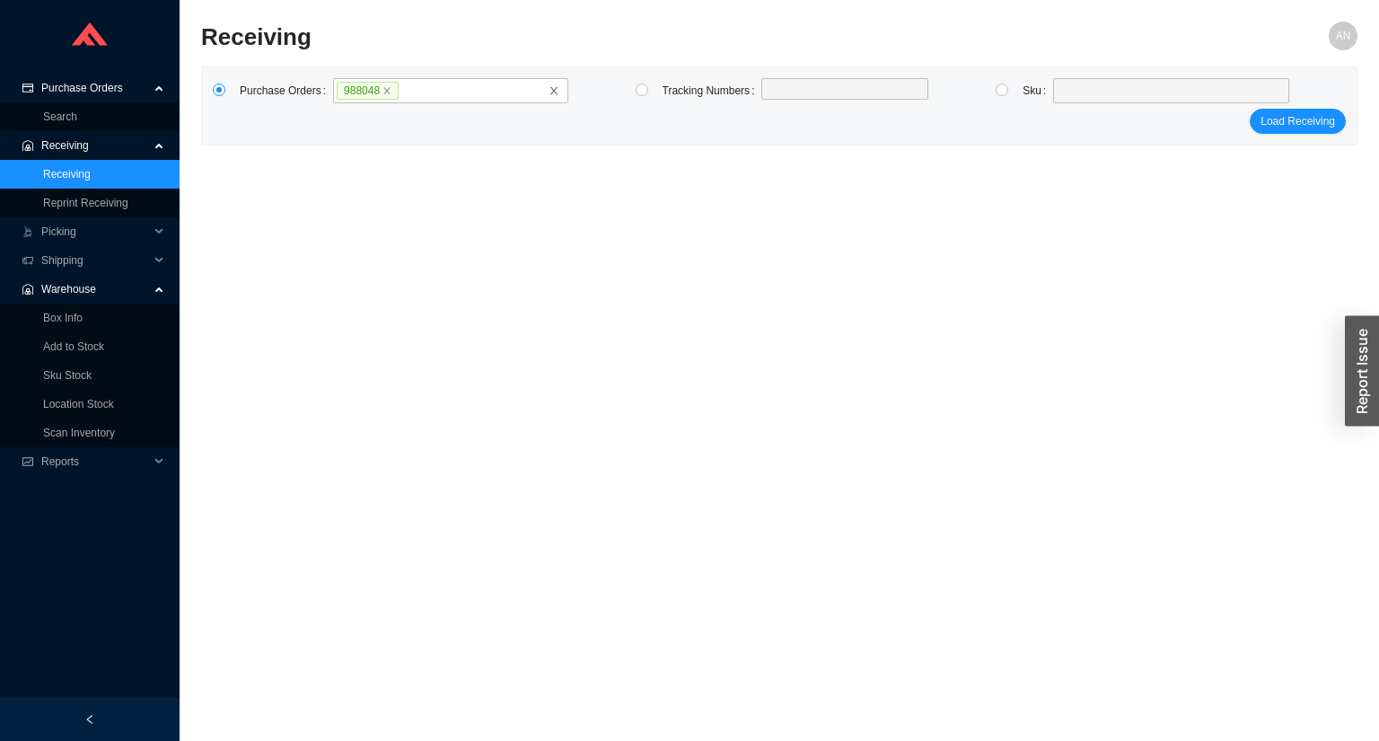
click button "Load Receiving" at bounding box center [1298, 121] width 96 height 25
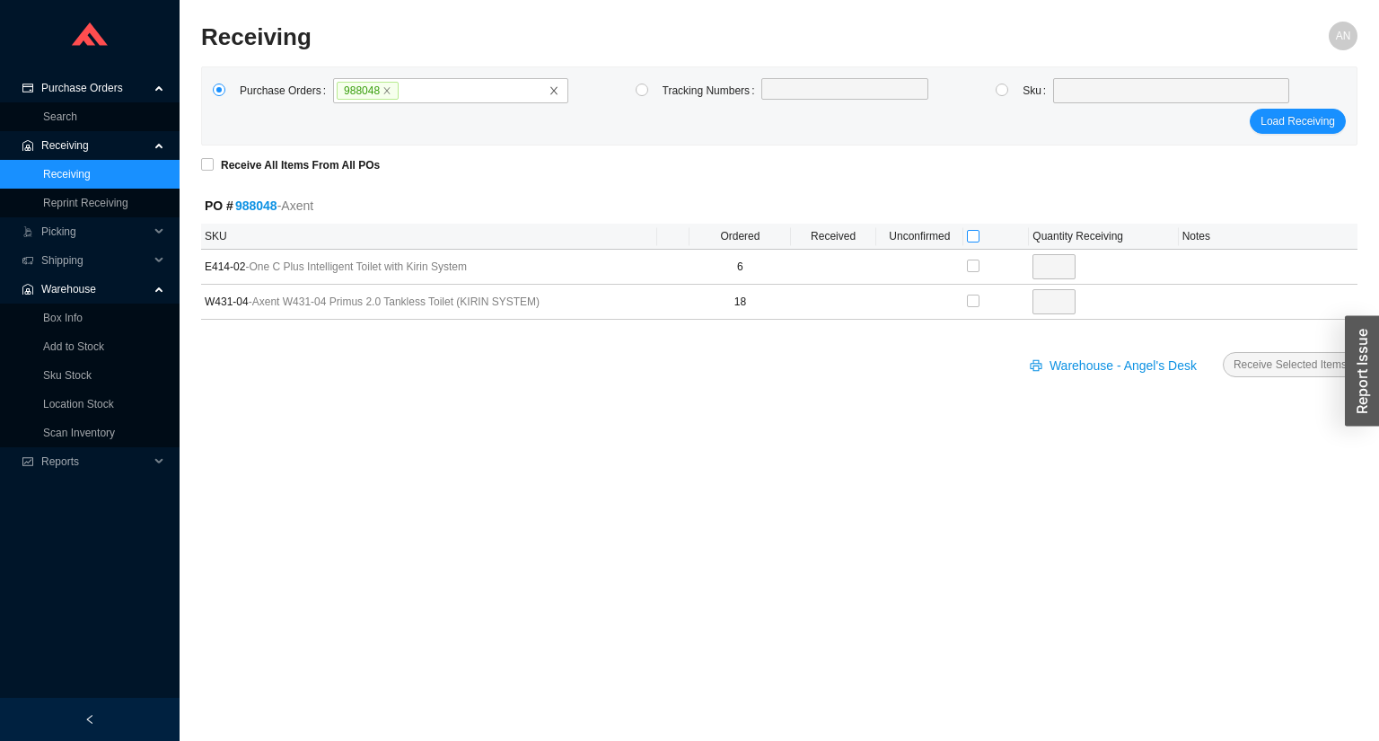
click at [971, 234] on input "checkbox" at bounding box center [973, 236] width 13 height 13
checkbox input "true"
type input "6"
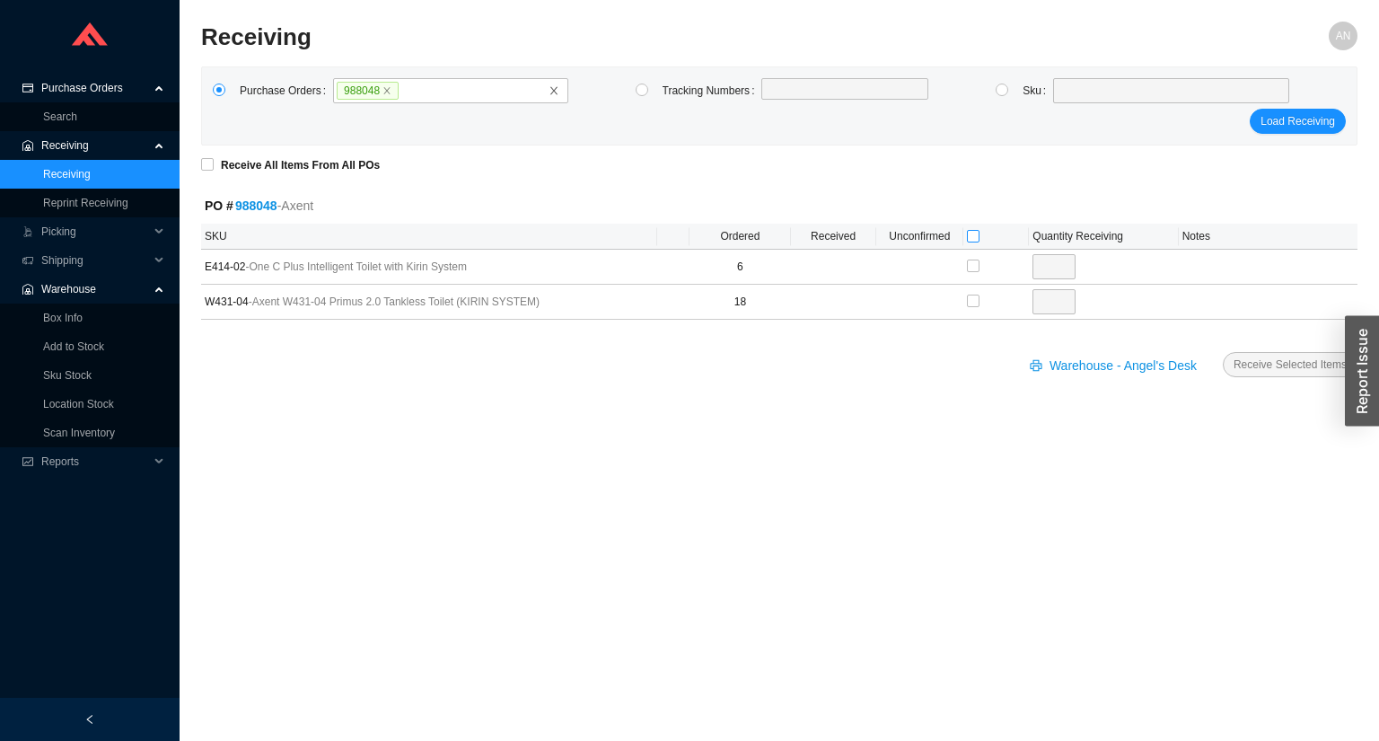
checkbox input "true"
type input "18"
click at [1223, 352] on button "Receive Selected Items" at bounding box center [1290, 364] width 135 height 25
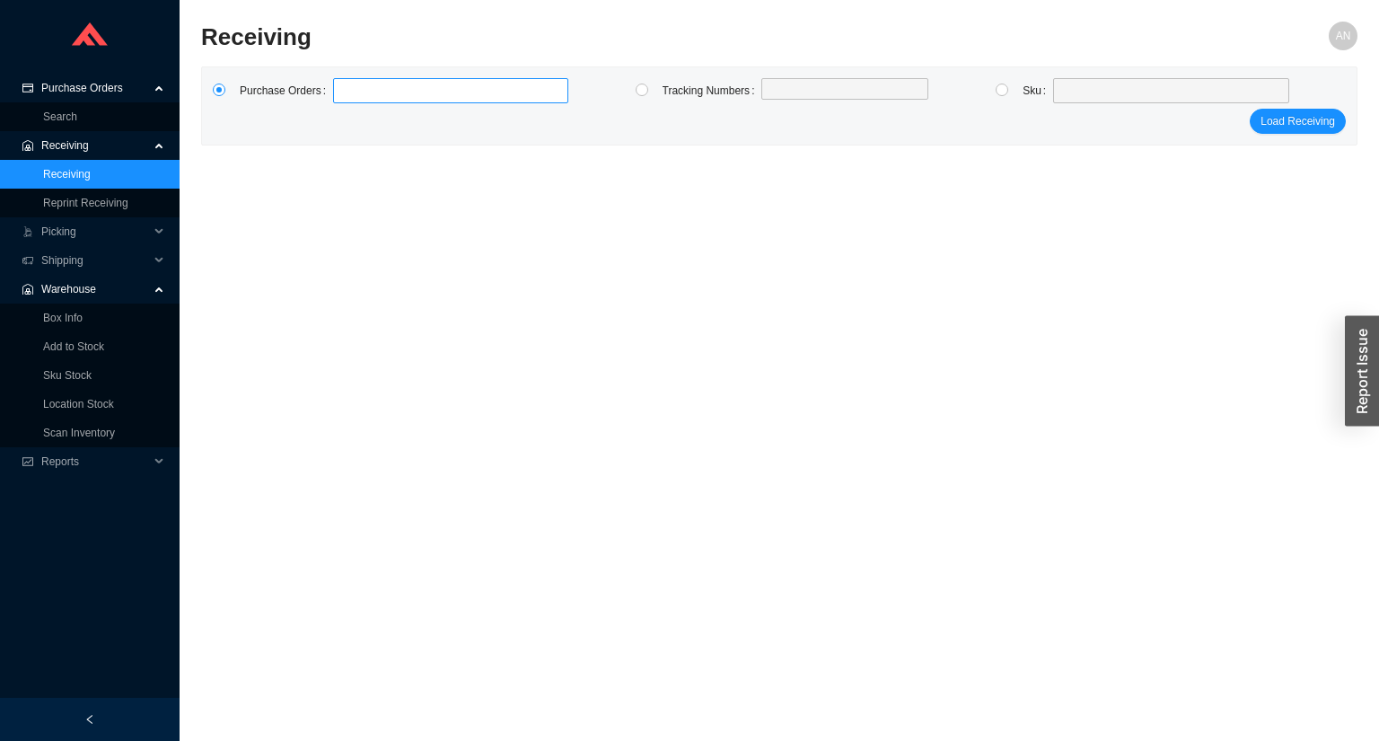
click at [372, 93] on label at bounding box center [450, 90] width 235 height 25
click at [348, 93] on input at bounding box center [342, 91] width 13 height 20
type input "988425"
type input "987694"
click button "Load Receiving" at bounding box center [1298, 121] width 96 height 25
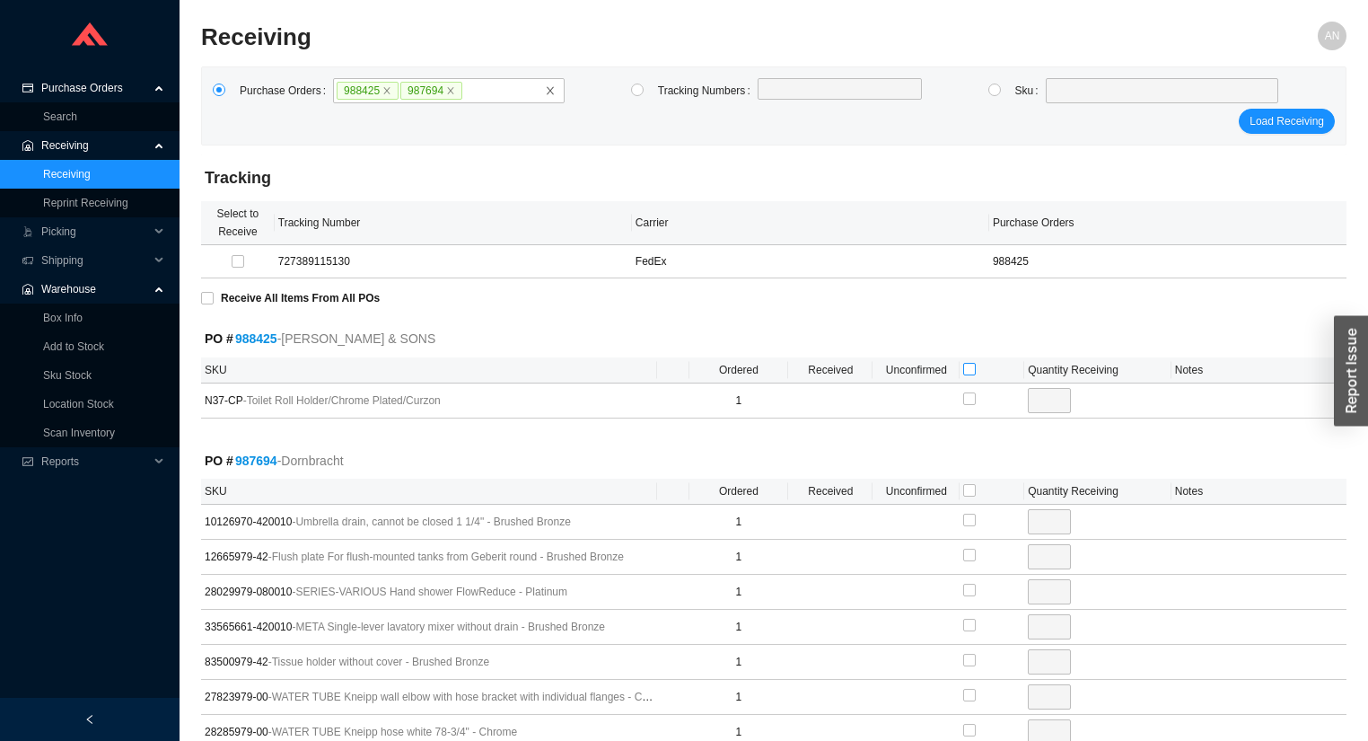
click at [966, 367] on input "checkbox" at bounding box center [969, 369] width 13 height 13
checkbox input "true"
type input "1"
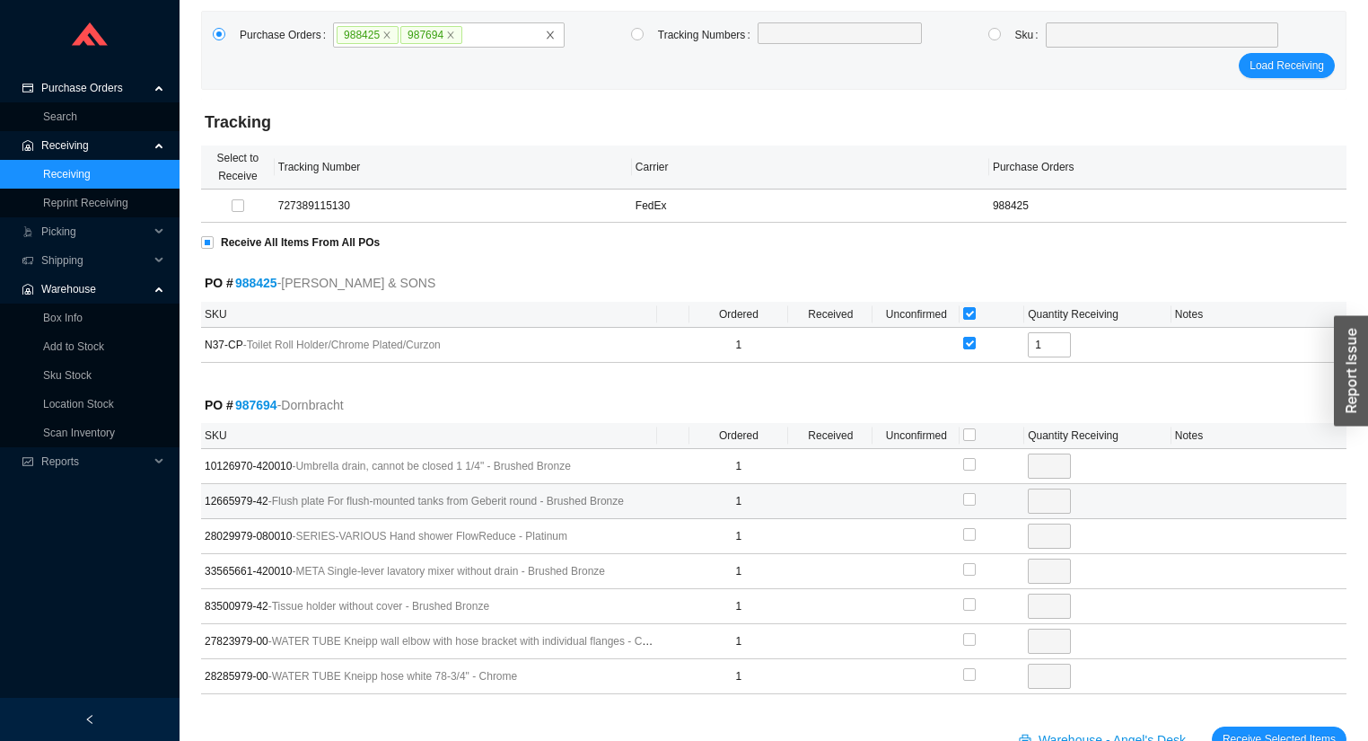
scroll to position [103, 0]
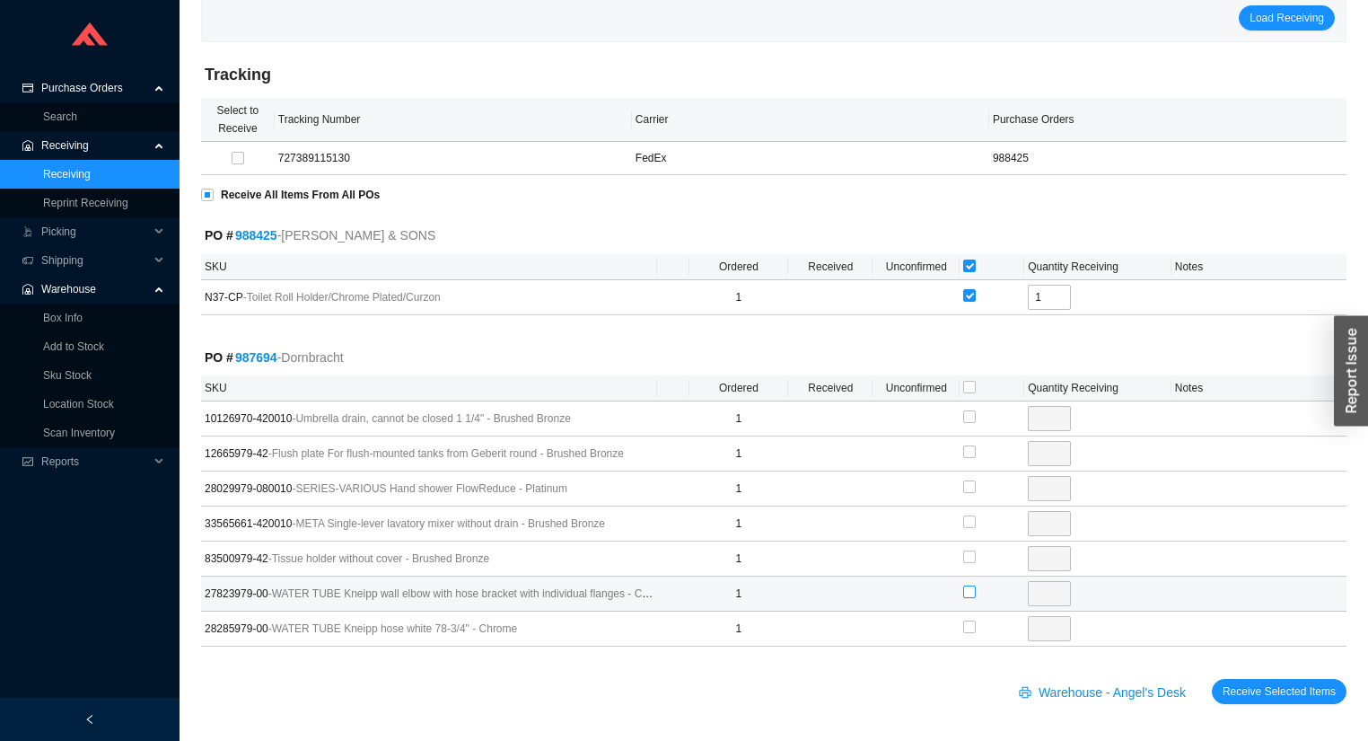
click at [970, 590] on input "checkbox" at bounding box center [969, 591] width 13 height 13
checkbox input "true"
type input "1"
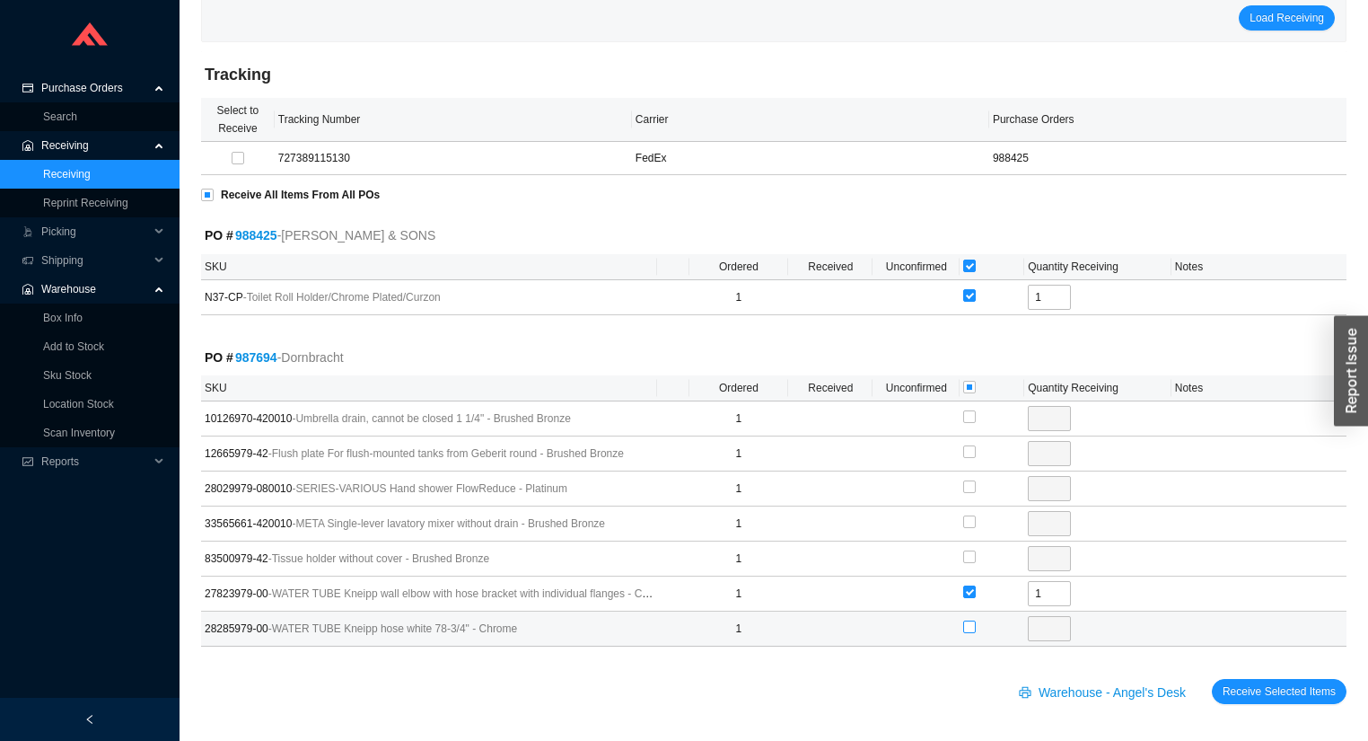
click at [973, 621] on input "checkbox" at bounding box center [969, 626] width 13 height 13
checkbox input "true"
type input "1"
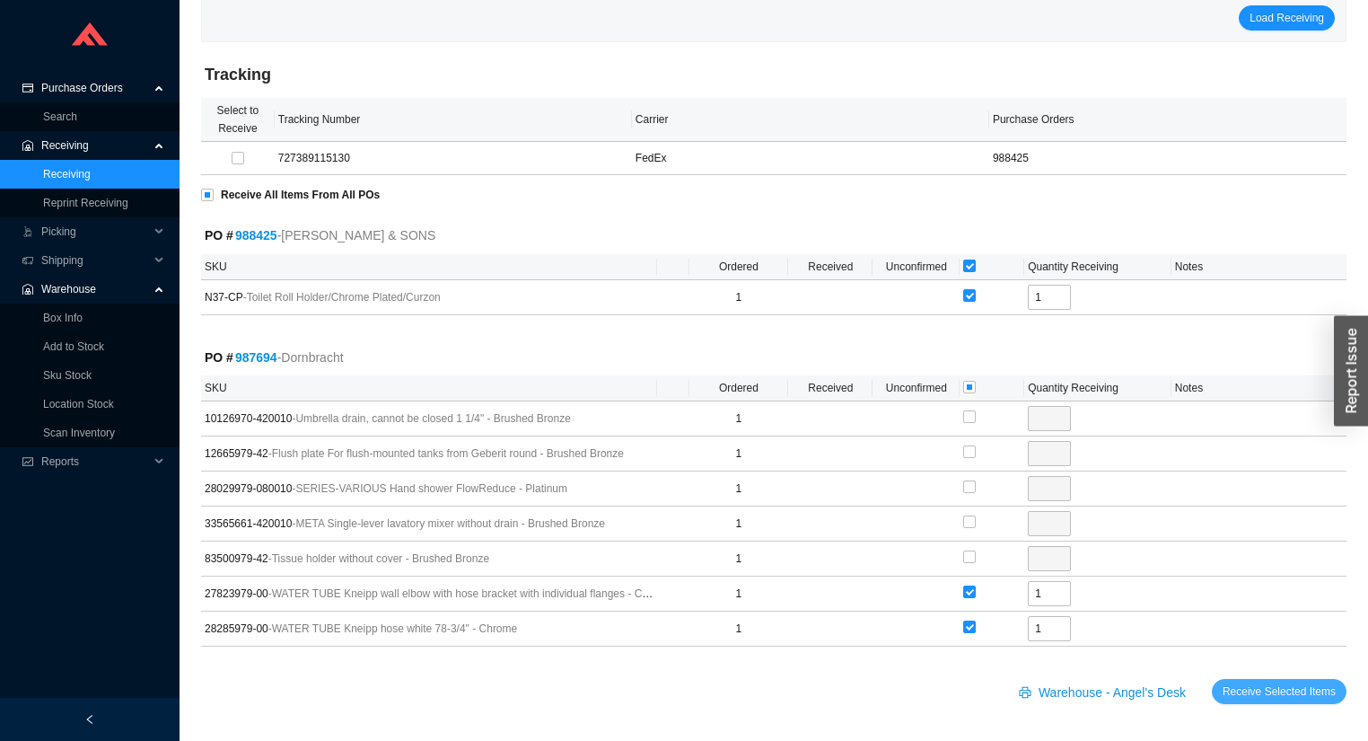
click at [1257, 689] on span "Receive Selected Items" at bounding box center [1279, 691] width 113 height 18
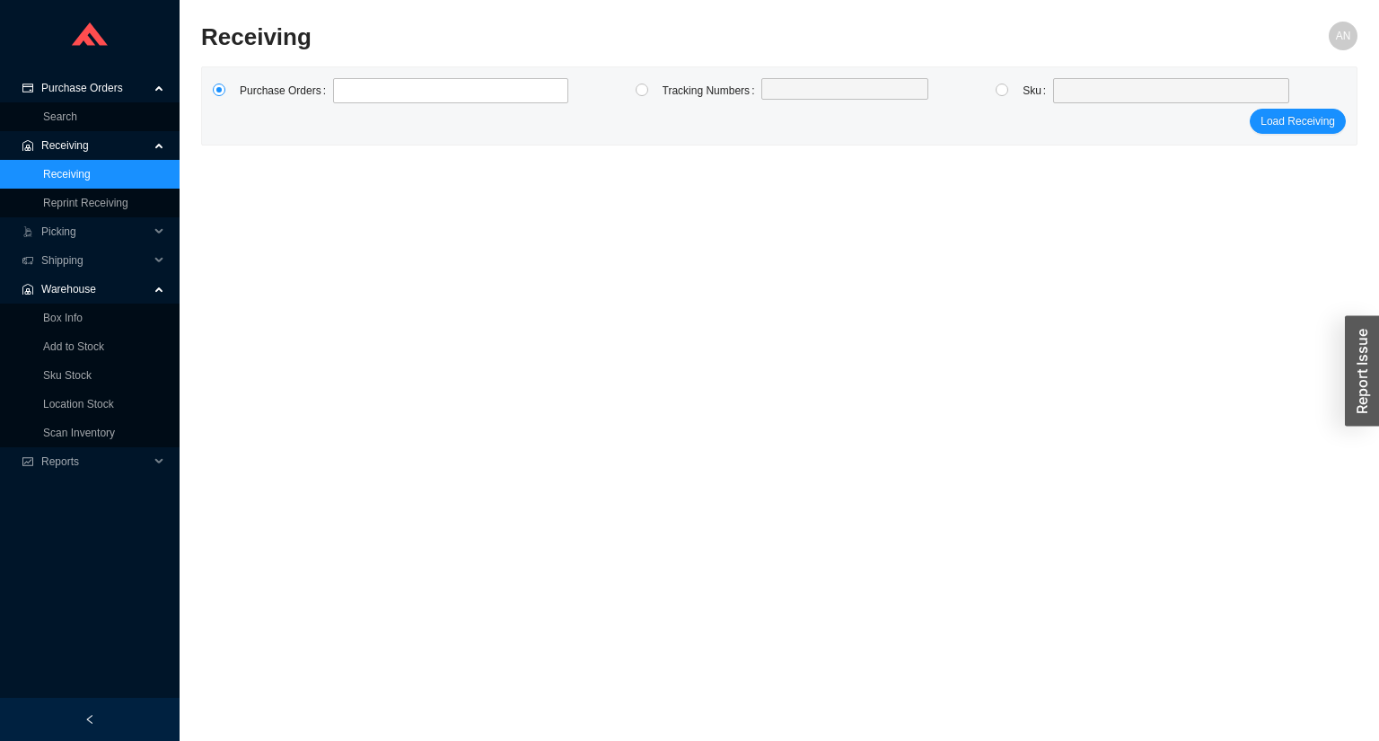
click at [86, 87] on span "Purchase Orders" at bounding box center [95, 88] width 108 height 29
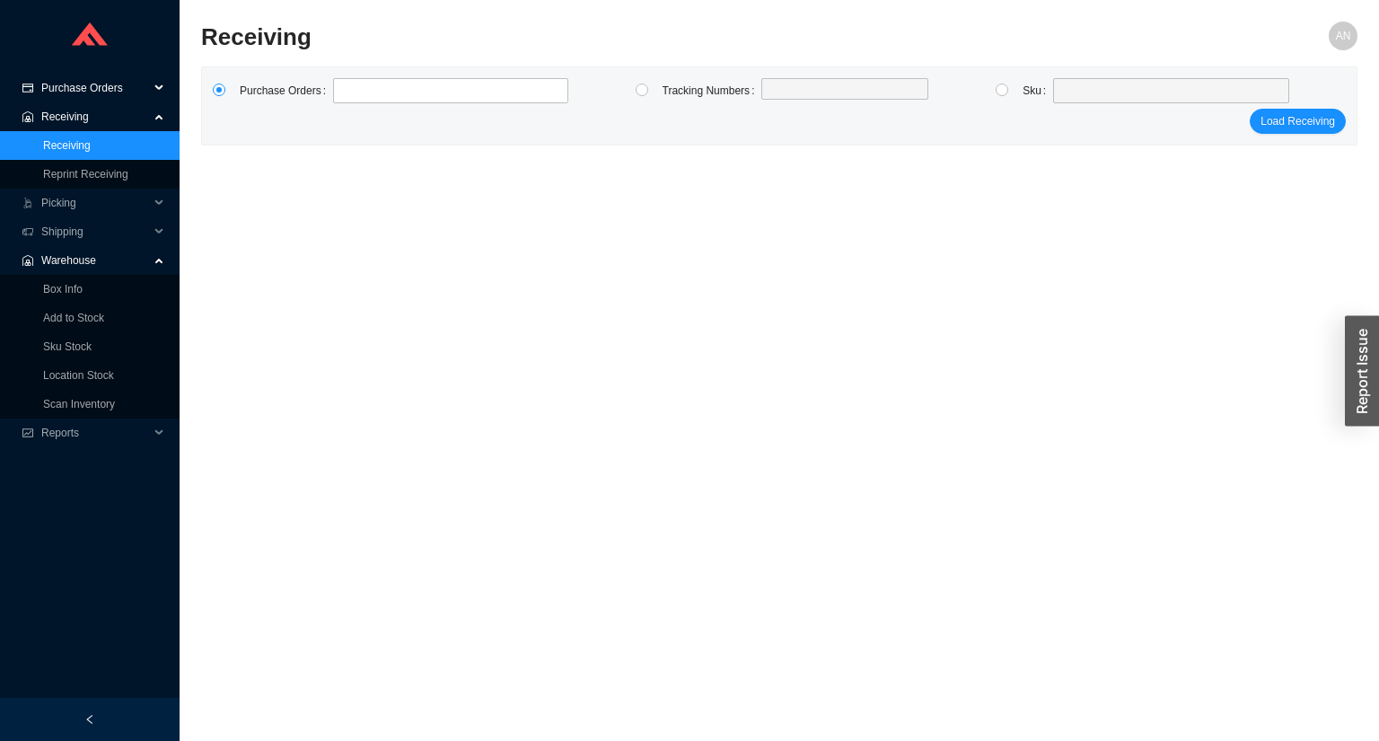
click at [92, 86] on span "Purchase Orders" at bounding box center [95, 88] width 108 height 29
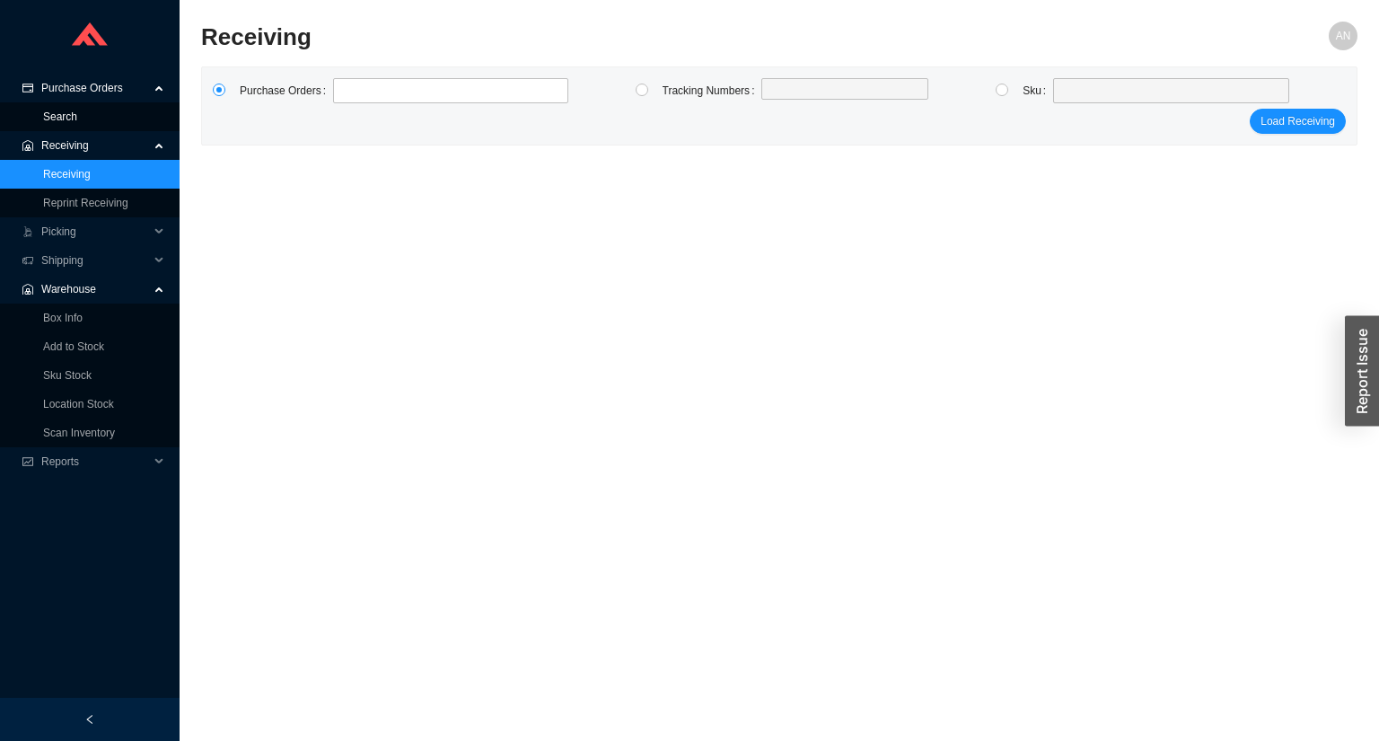
click at [77, 111] on link "Search" at bounding box center [60, 116] width 34 height 13
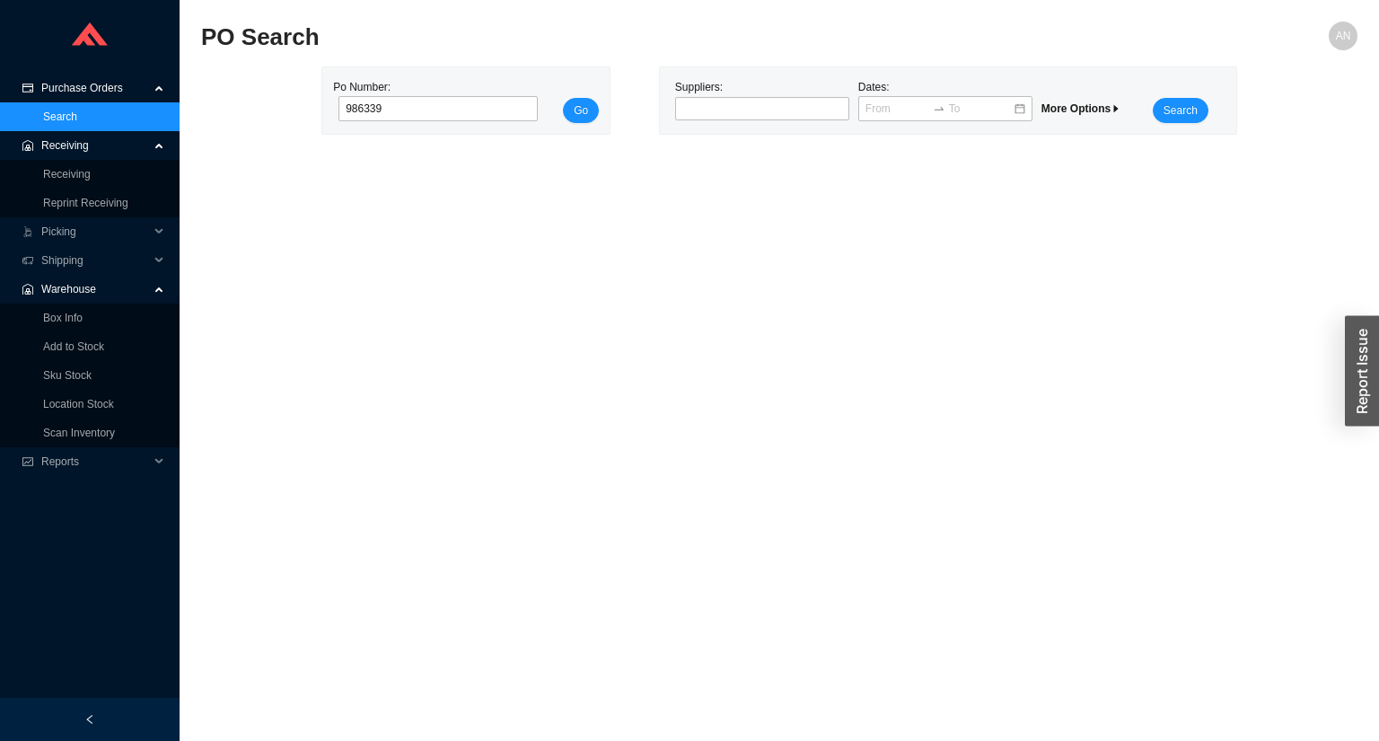
type input "986339"
click at [563, 98] on button "Go" at bounding box center [581, 110] width 36 height 25
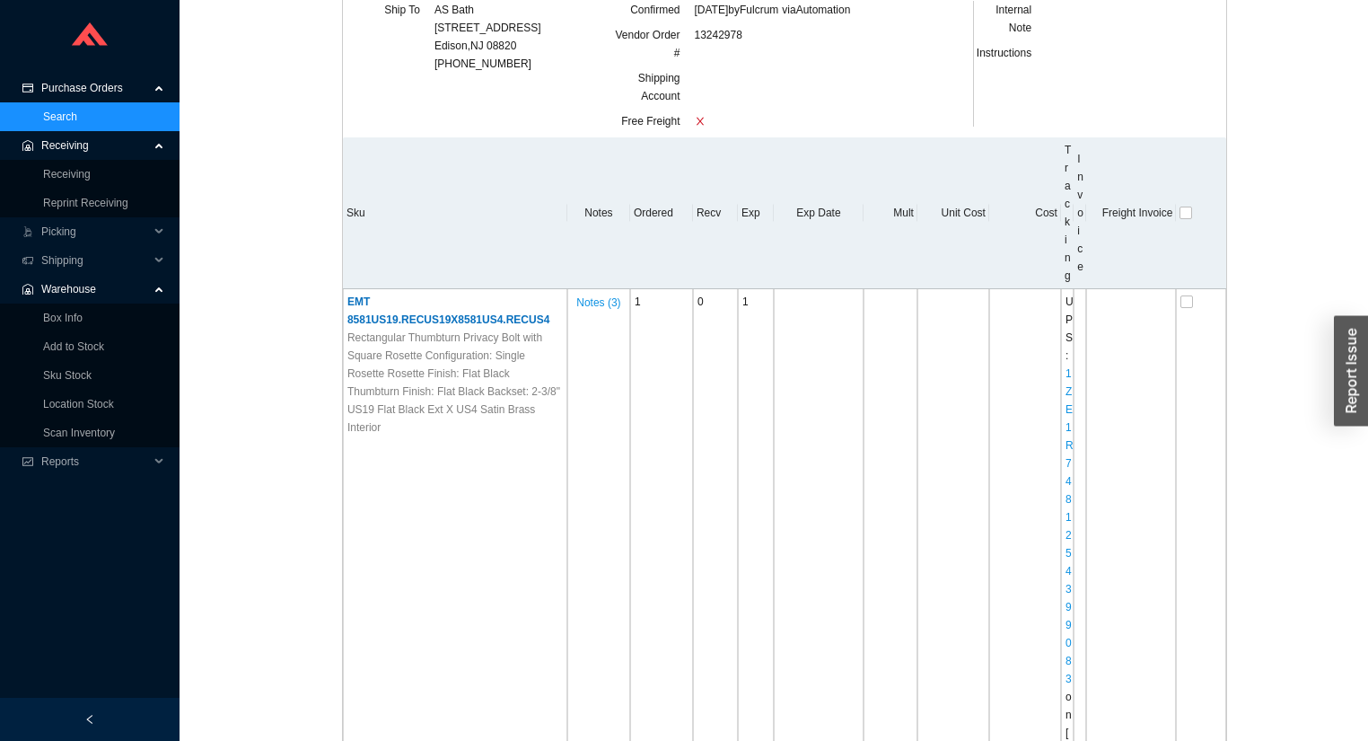
scroll to position [276, 0]
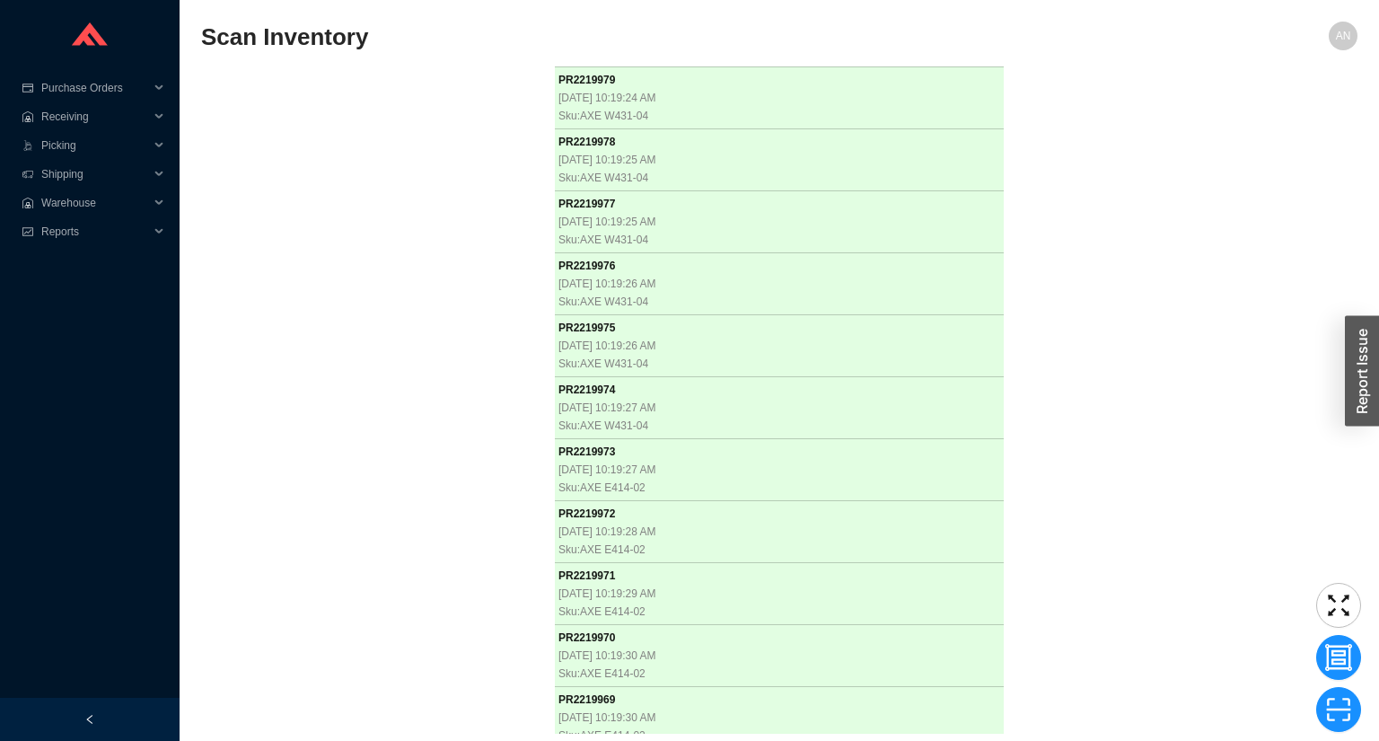
scroll to position [40244, 0]
click at [373, 192] on div "PR 2218803 9/16/2025, 10:51:47 AM Sku: BLN 442992 Scanned into 3-CART-5-201 ( 1…" at bounding box center [779, 399] width 1156 height 667
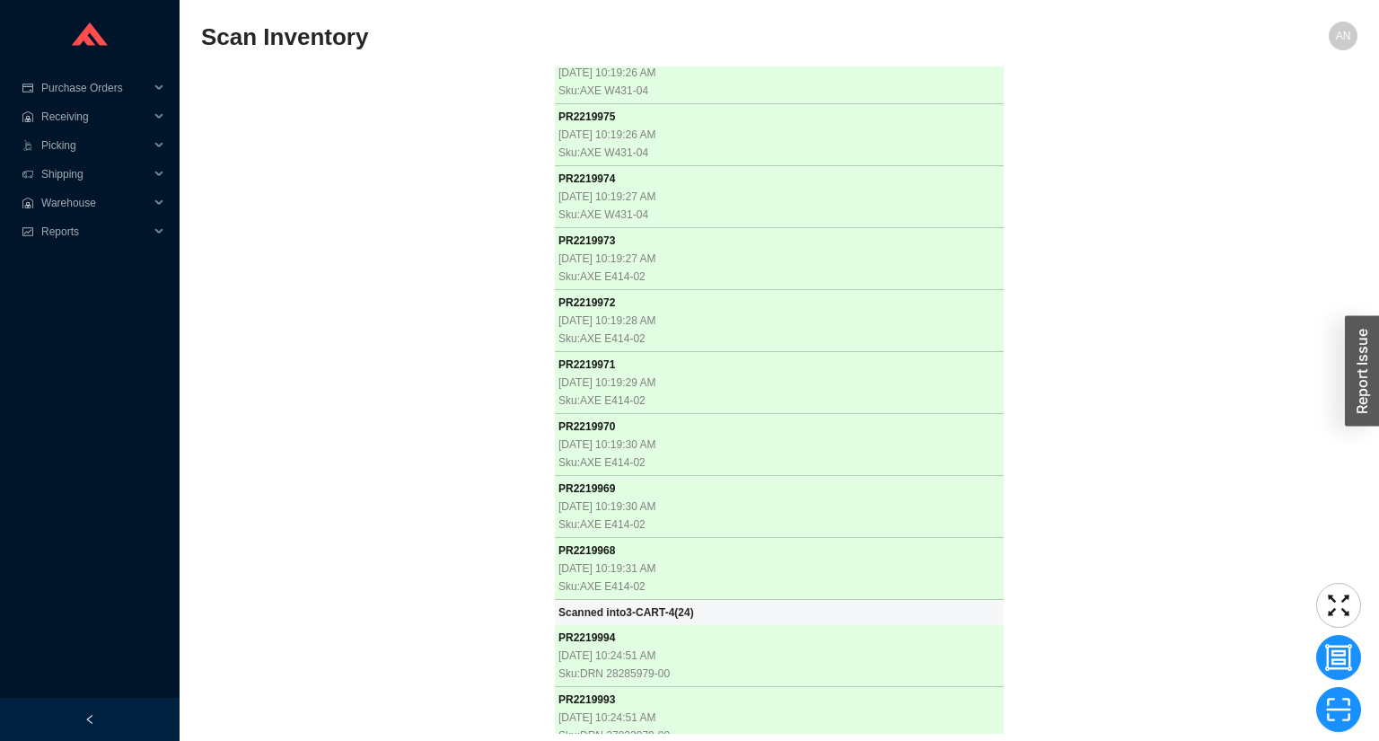
scroll to position [40455, 0]
